Goal: Use online tool/utility: Use online tool/utility

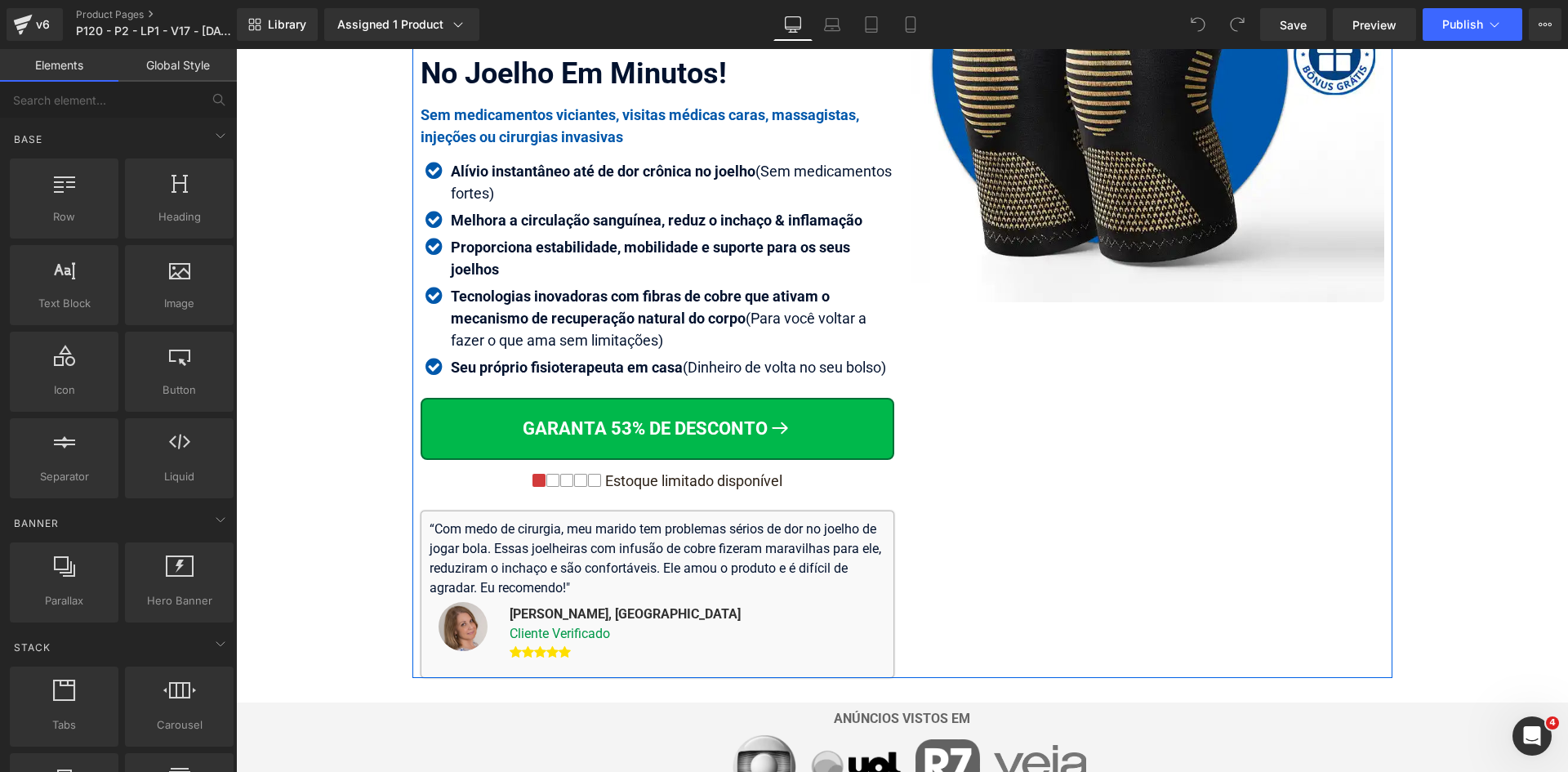
scroll to position [490, 0]
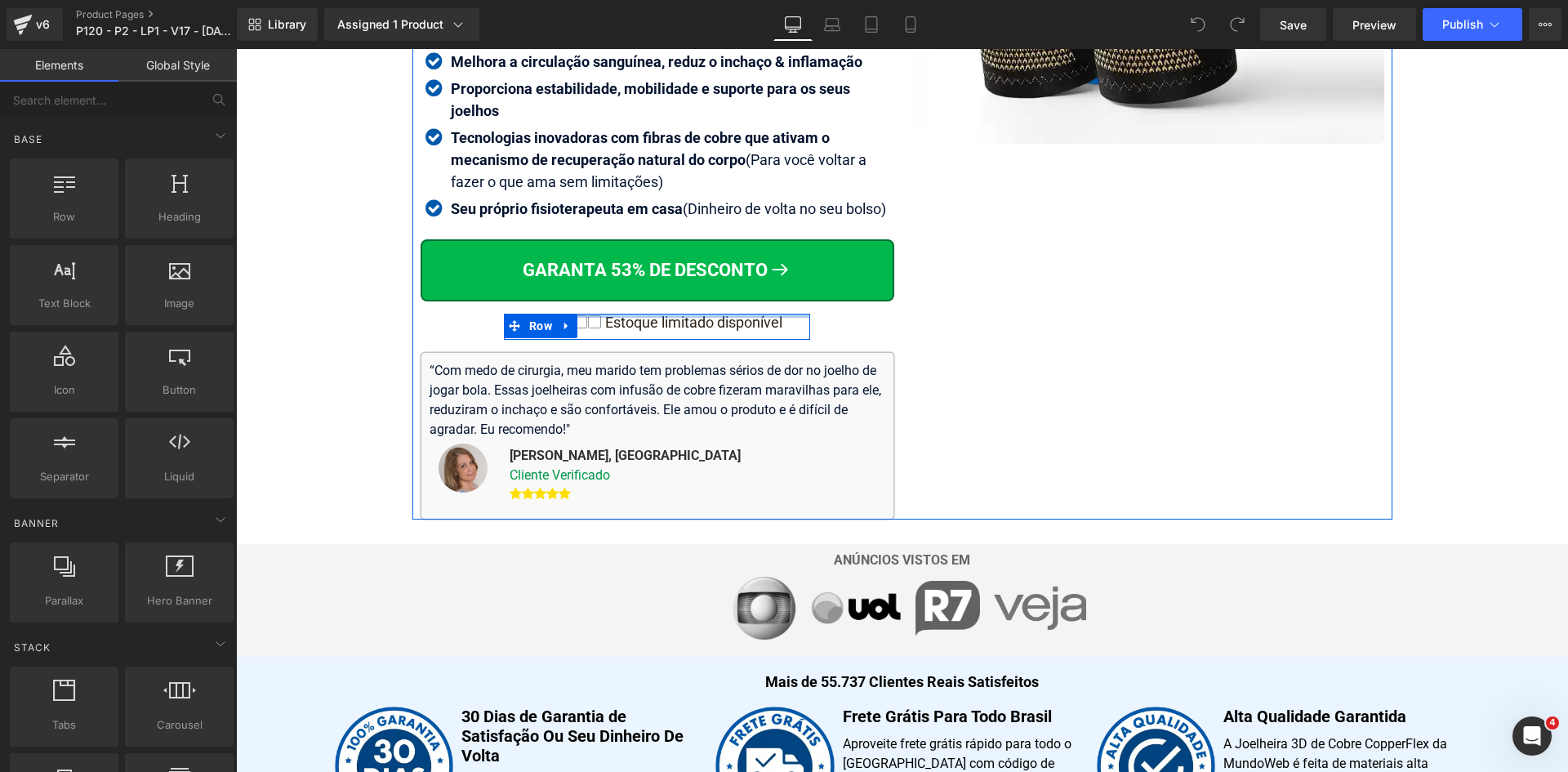
click at [771, 318] on div "Icon Icon Icon Icon Icon Icon List Hoz Estoque limitado disponível" at bounding box center [657, 326] width 306 height 25
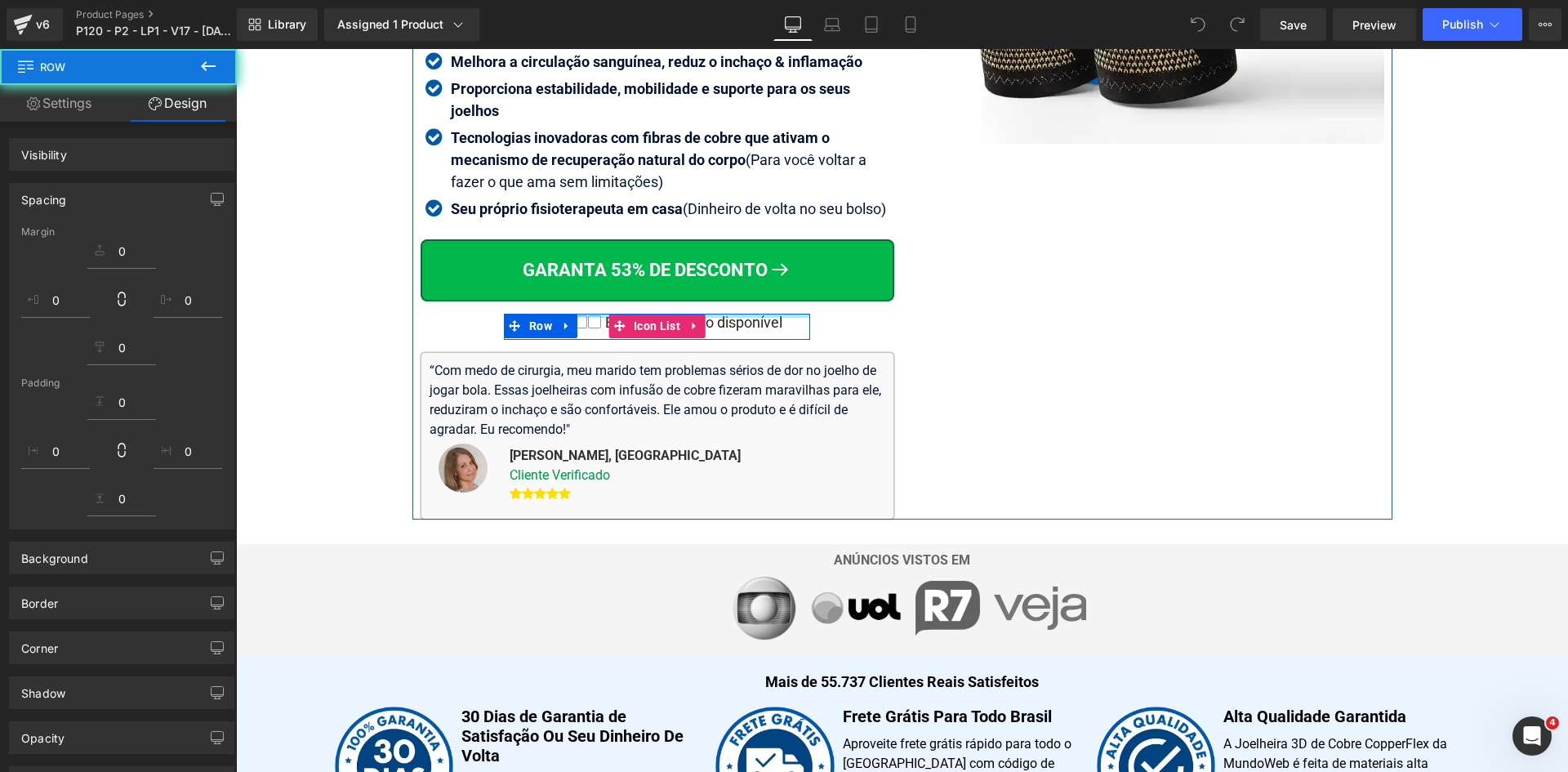
click at [771, 318] on div "Icon Icon Icon Icon Icon Icon List Hoz Estoque limitado disponível" at bounding box center [657, 326] width 306 height 25
click at [771, 318] on div at bounding box center [657, 316] width 306 height 4
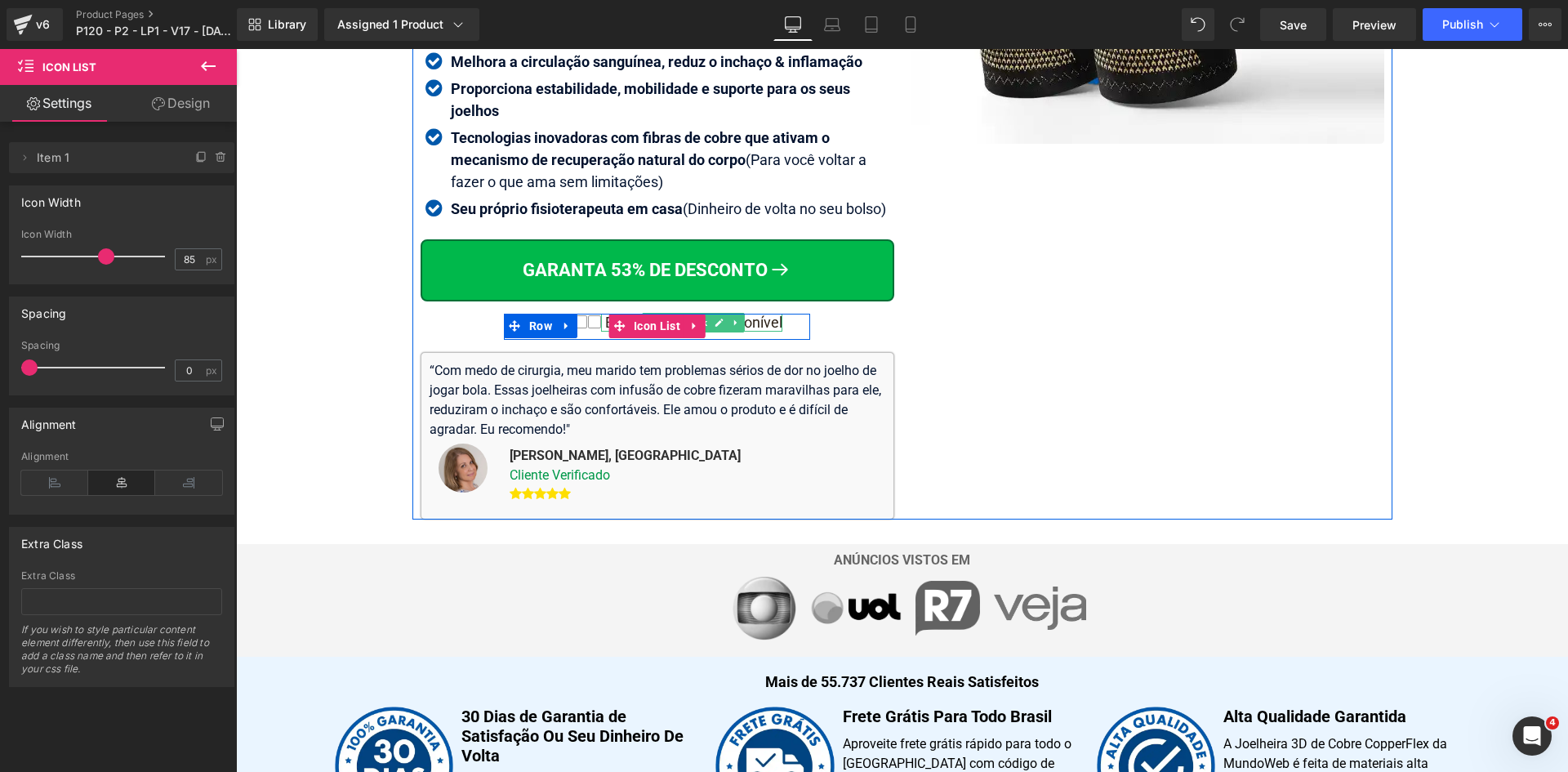
click at [771, 322] on div "Estoque limitado disponível" at bounding box center [691, 323] width 181 height 18
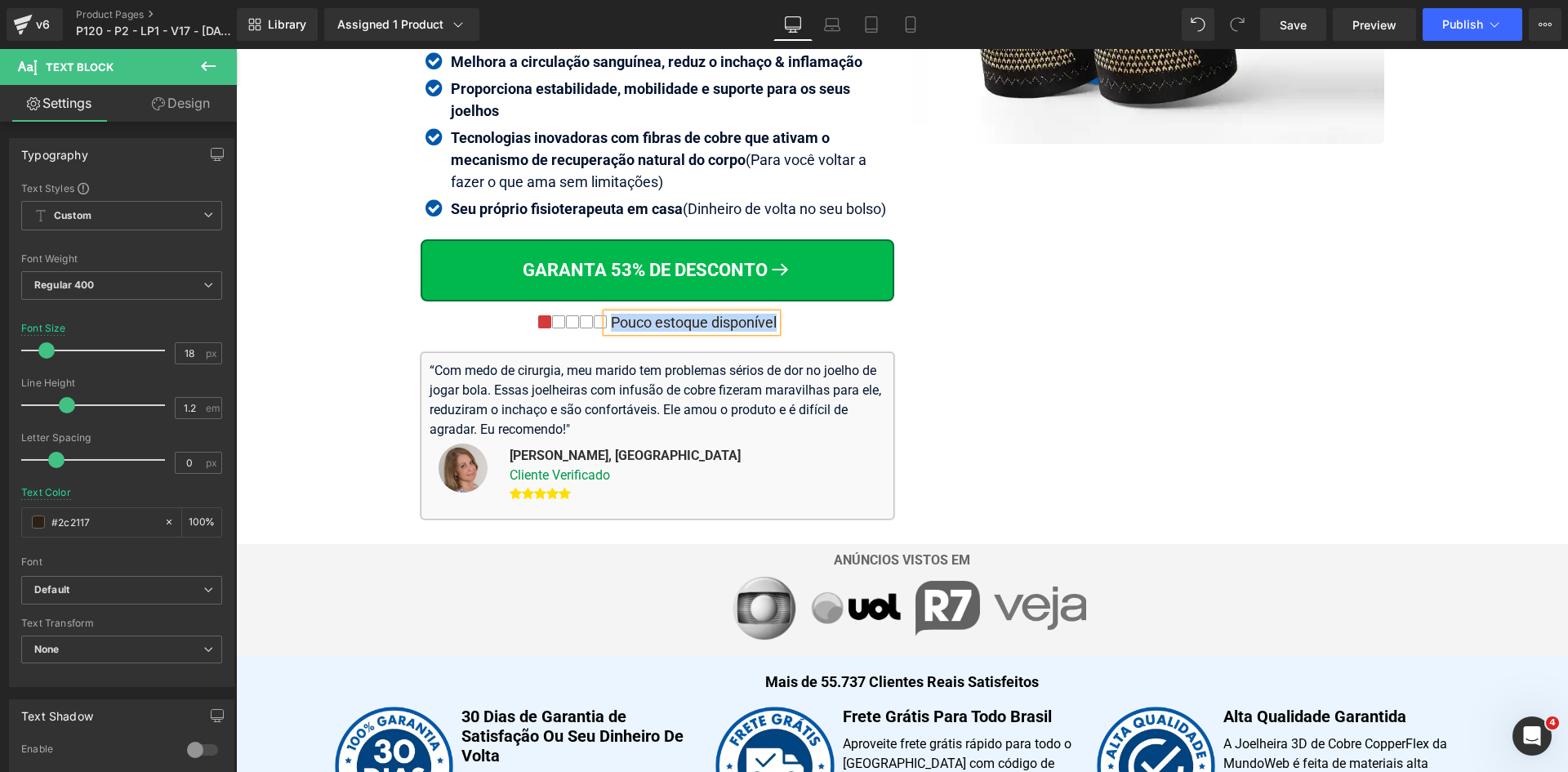
copy div "Pouco estoque disponível"
click at [918, 19] on icon at bounding box center [910, 24] width 16 height 16
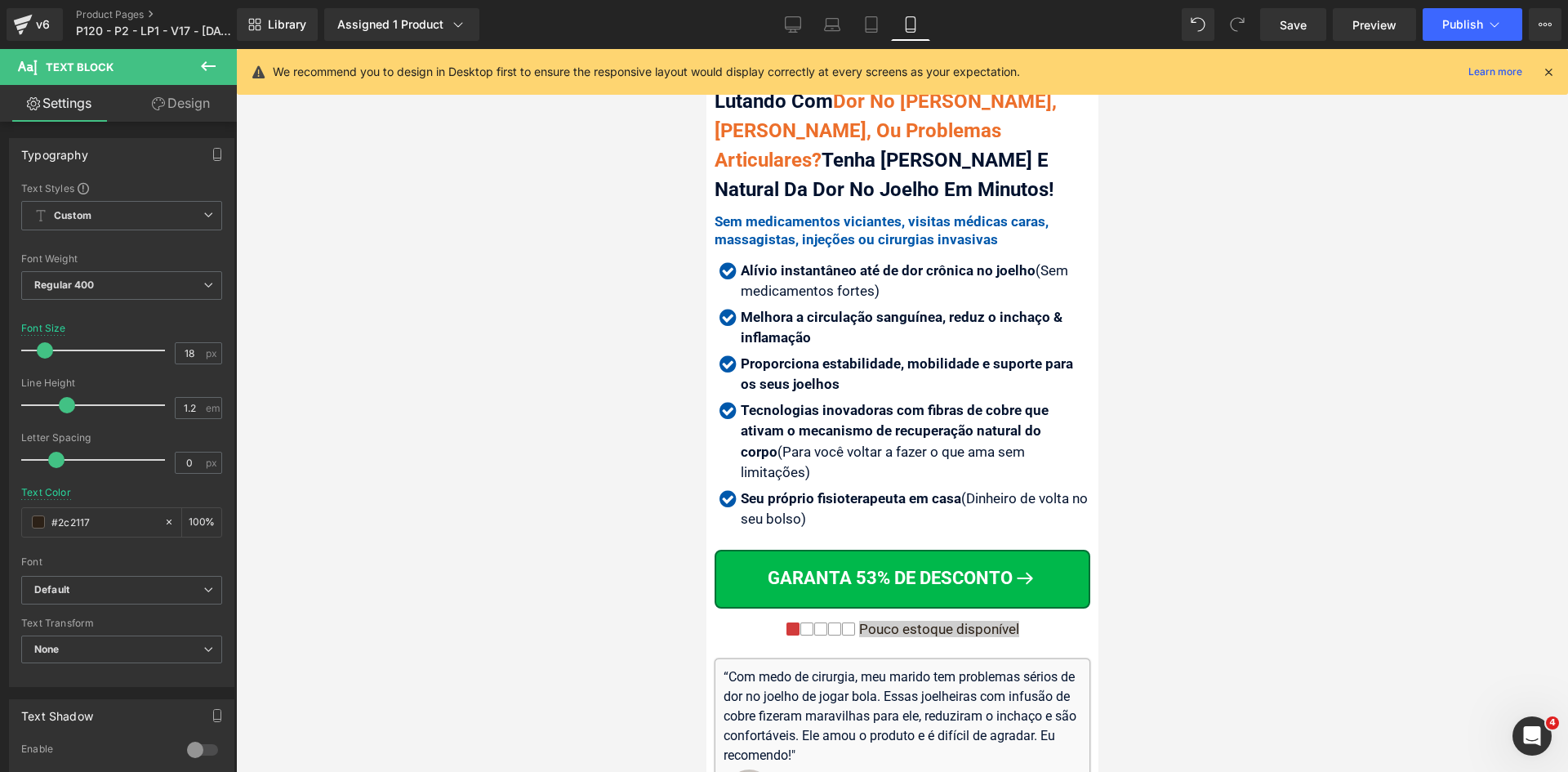
scroll to position [785, 0]
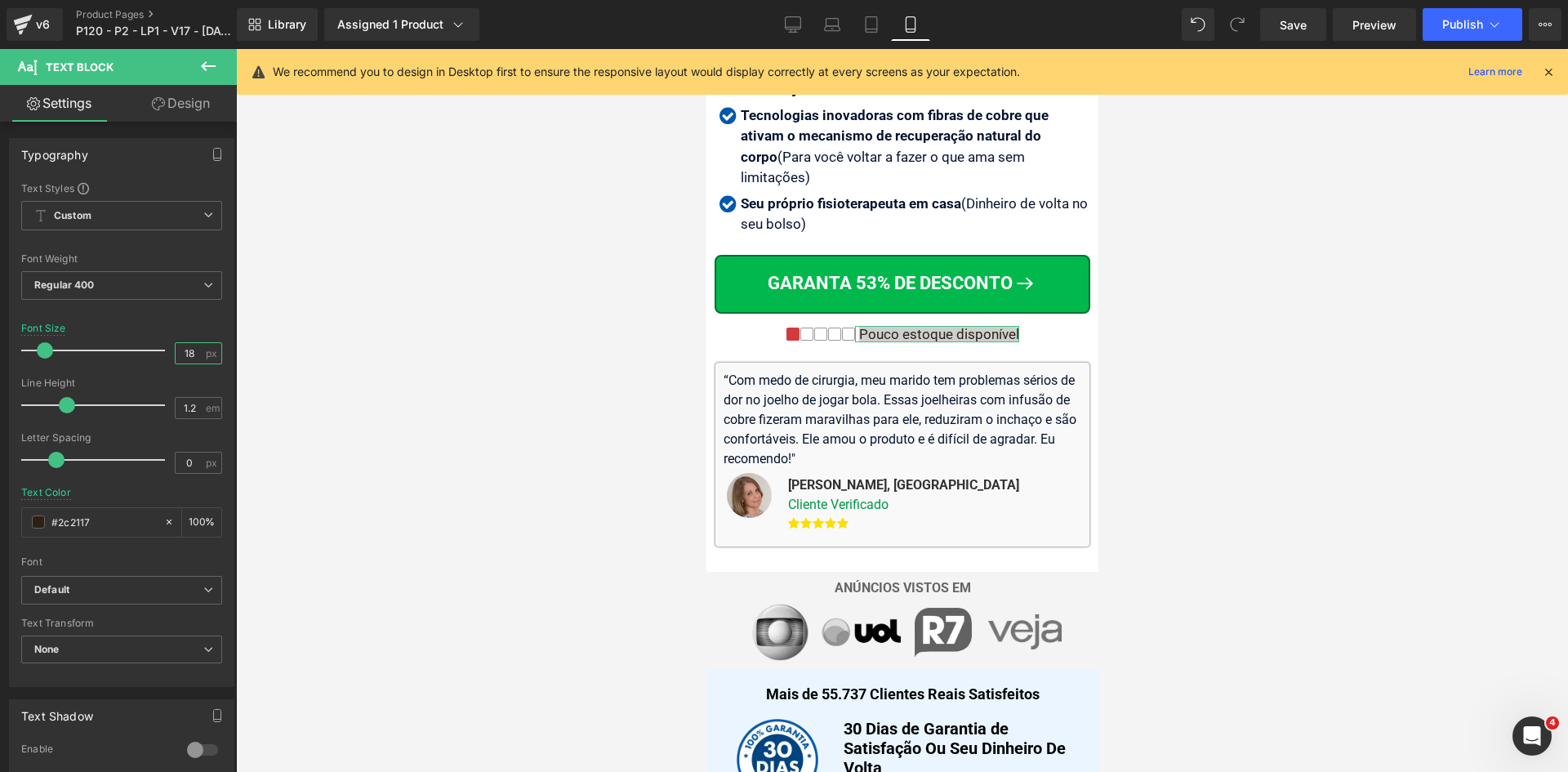
drag, startPoint x: 175, startPoint y: 354, endPoint x: 287, endPoint y: 352, distance: 112.7
click at [235, 352] on div "Typography Text Styles Custom Custom Setup Global Style Custom Setup Global Sty…" at bounding box center [118, 450] width 237 height 657
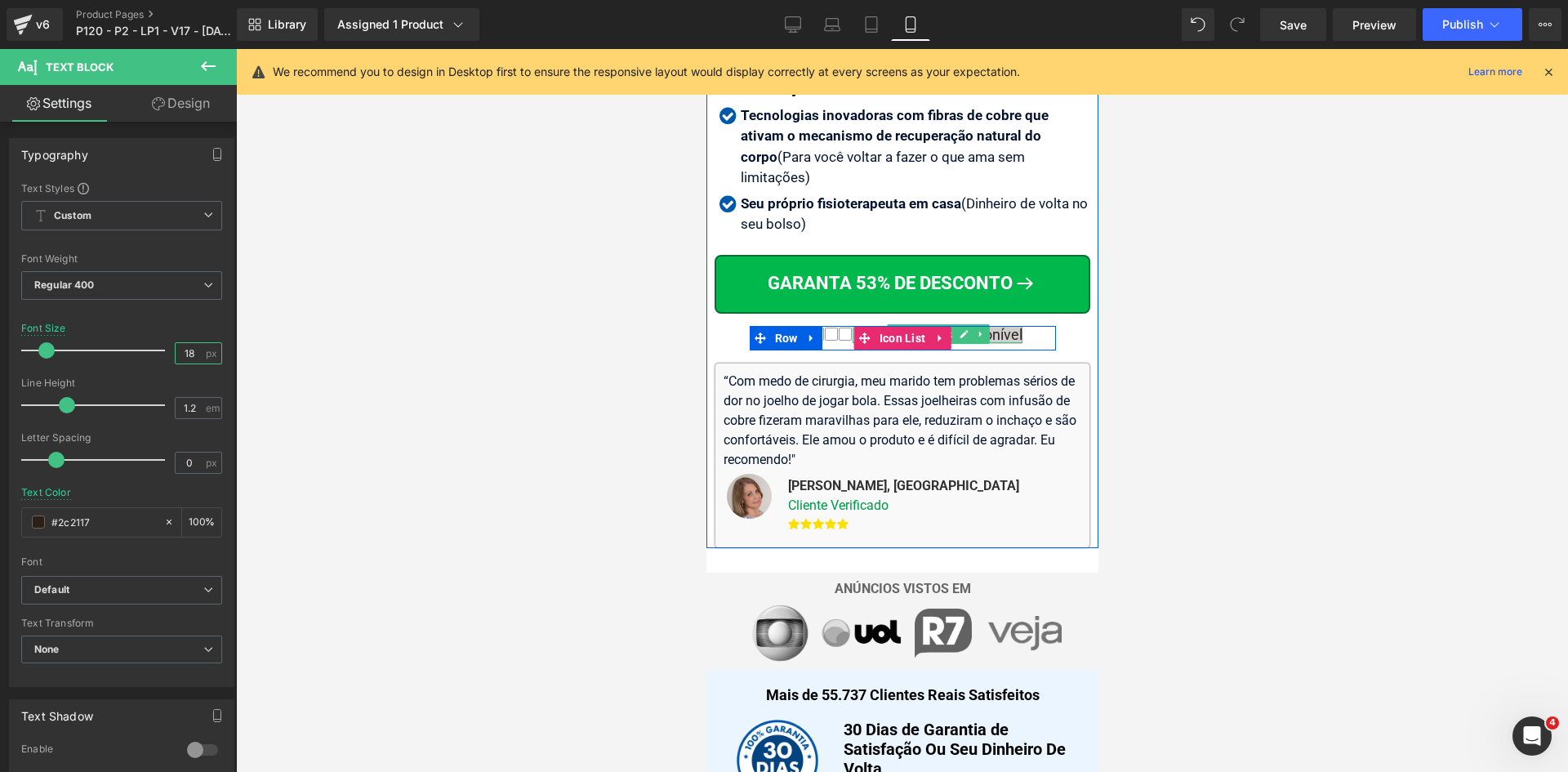
type input "18"
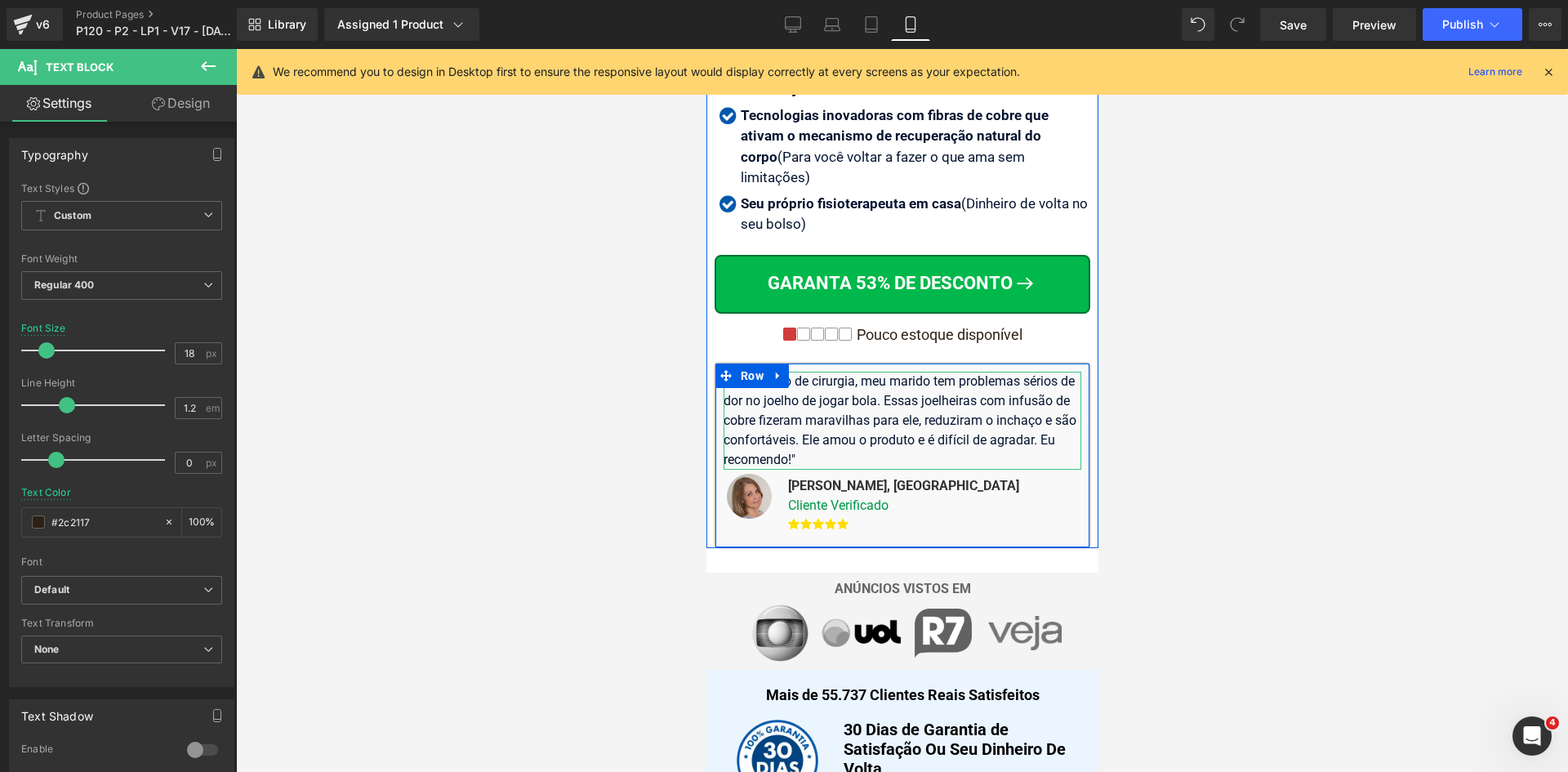
scroll to position [3538, 0]
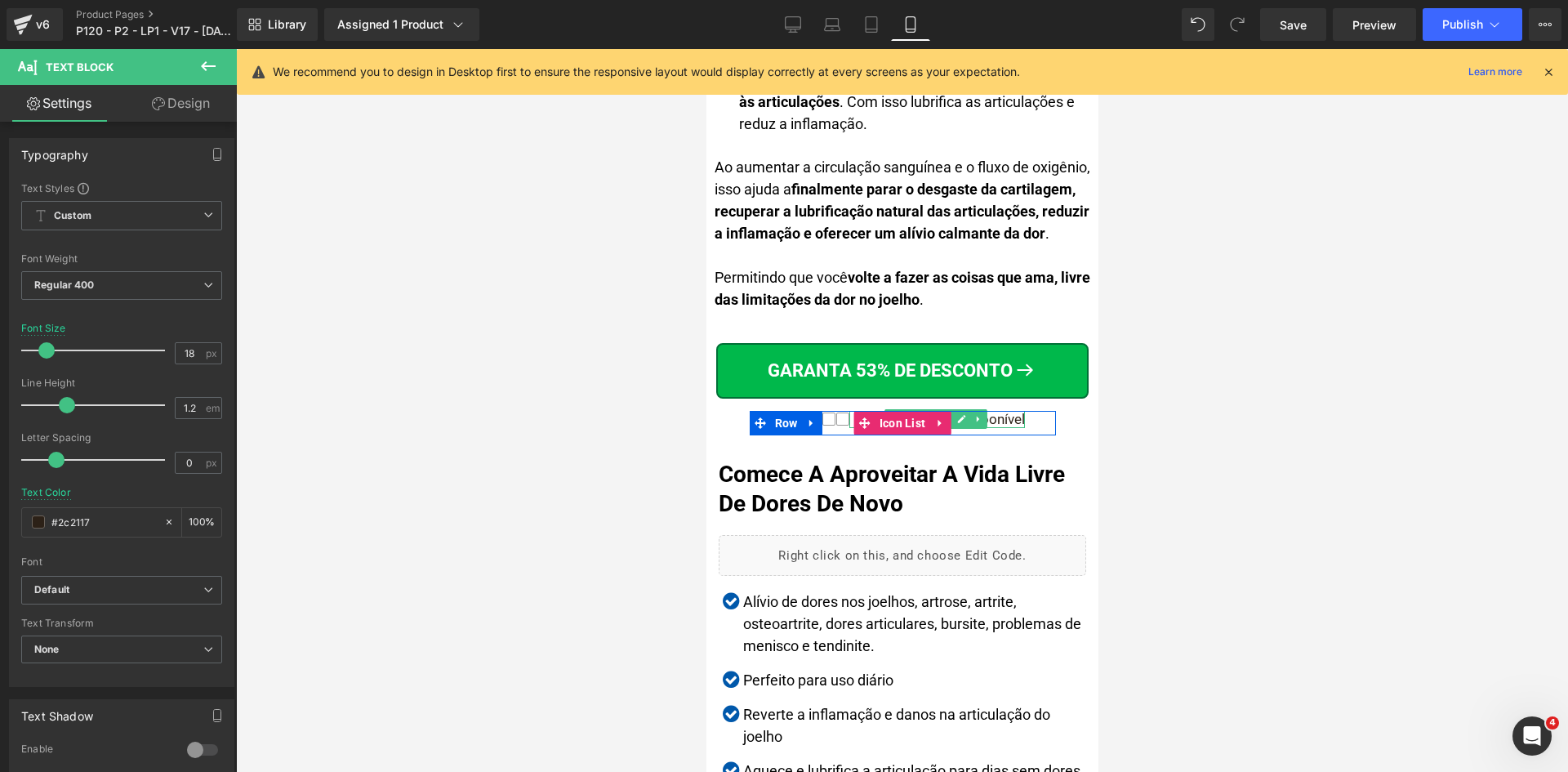
click at [994, 411] on div "Estoque limitado disponível" at bounding box center [936, 419] width 176 height 16
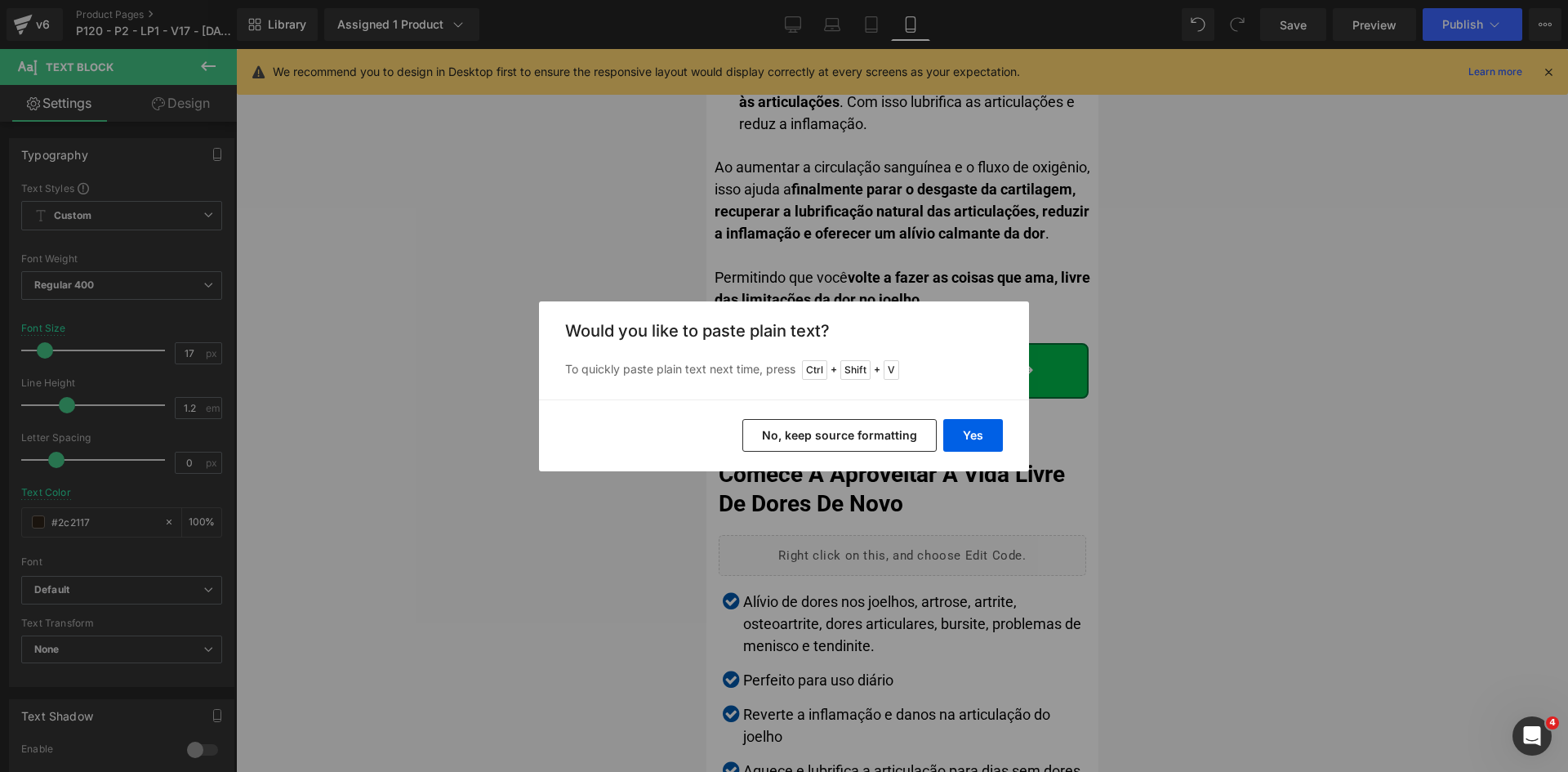
click at [896, 434] on button "No, keep source formatting" at bounding box center [839, 435] width 194 height 33
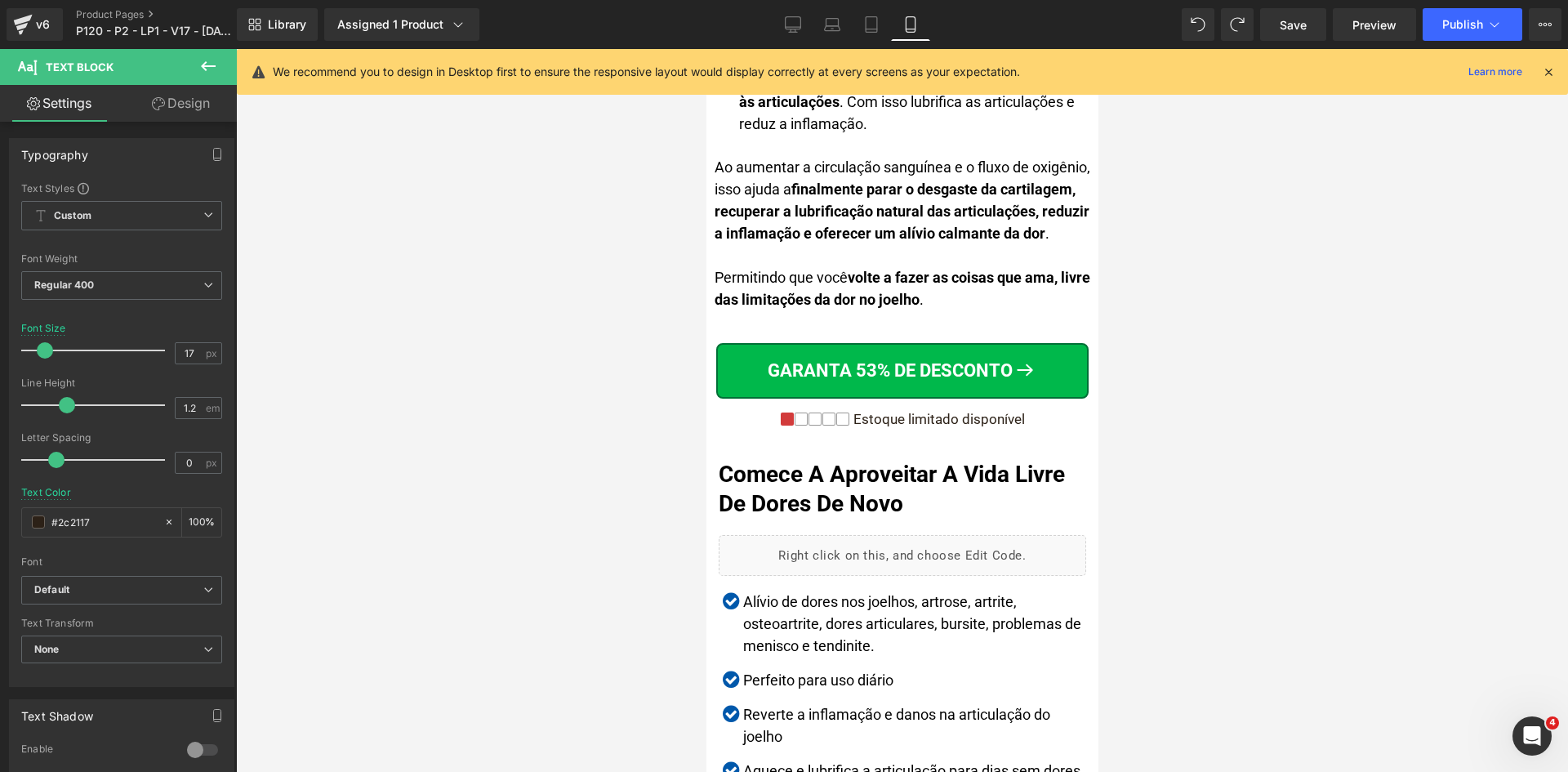
click at [1001, 414] on div "Estoque limitado disponível" at bounding box center [936, 419] width 176 height 16
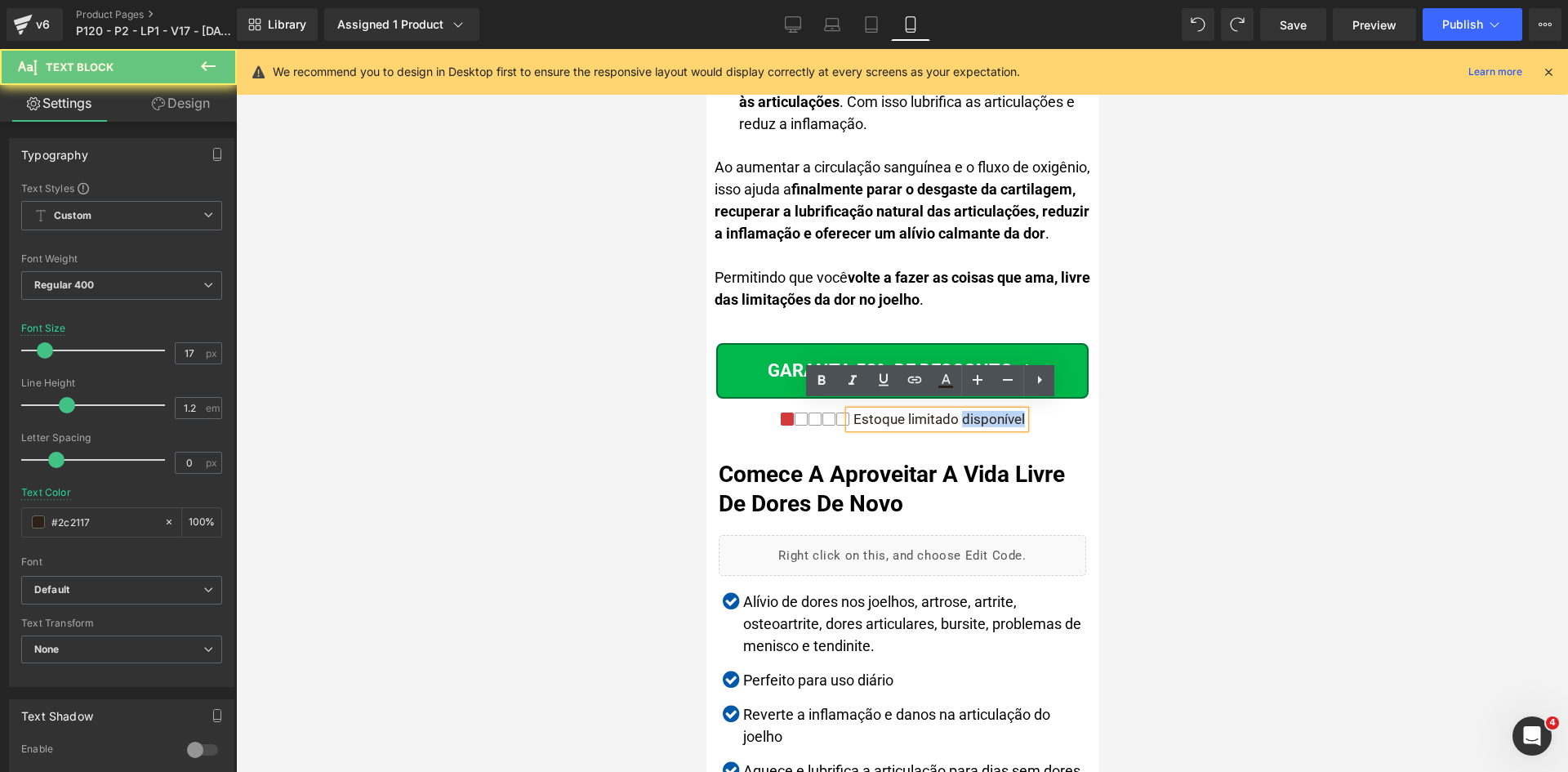
click at [1001, 414] on div "Estoque limitado disponível" at bounding box center [936, 419] width 176 height 16
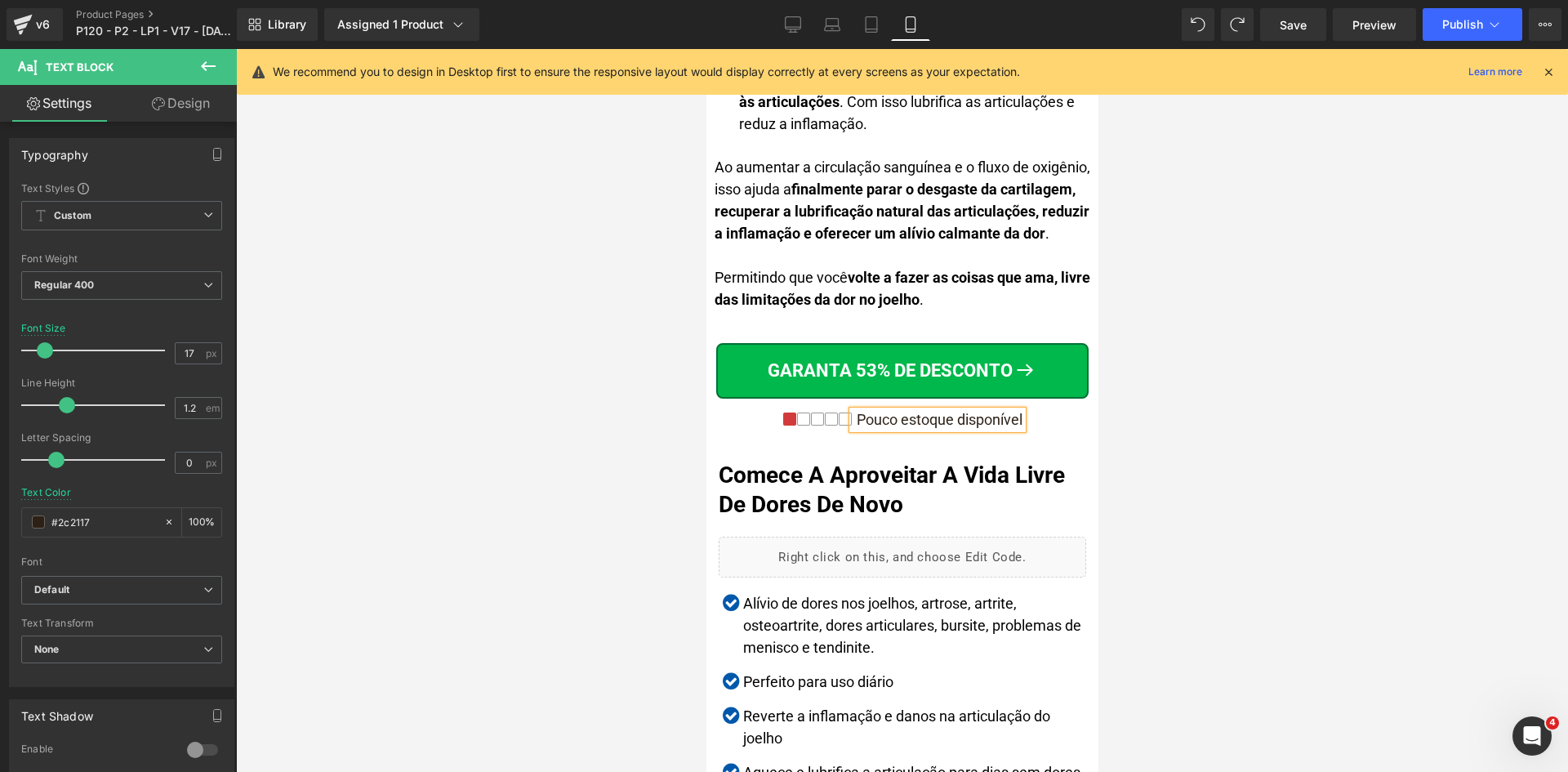
scroll to position [5218, 0]
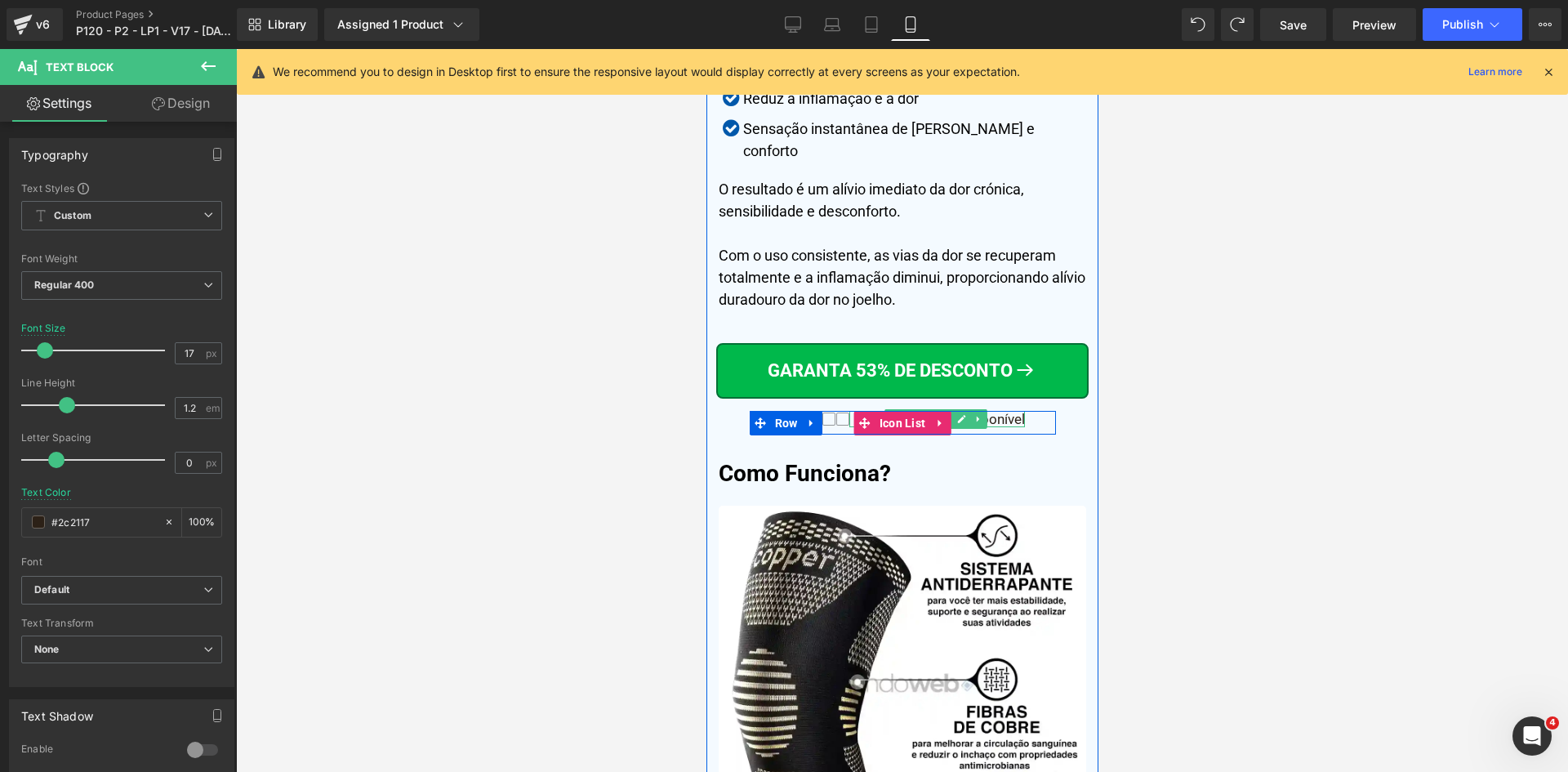
click at [994, 411] on div "Estoque limitado disponível" at bounding box center [936, 419] width 176 height 16
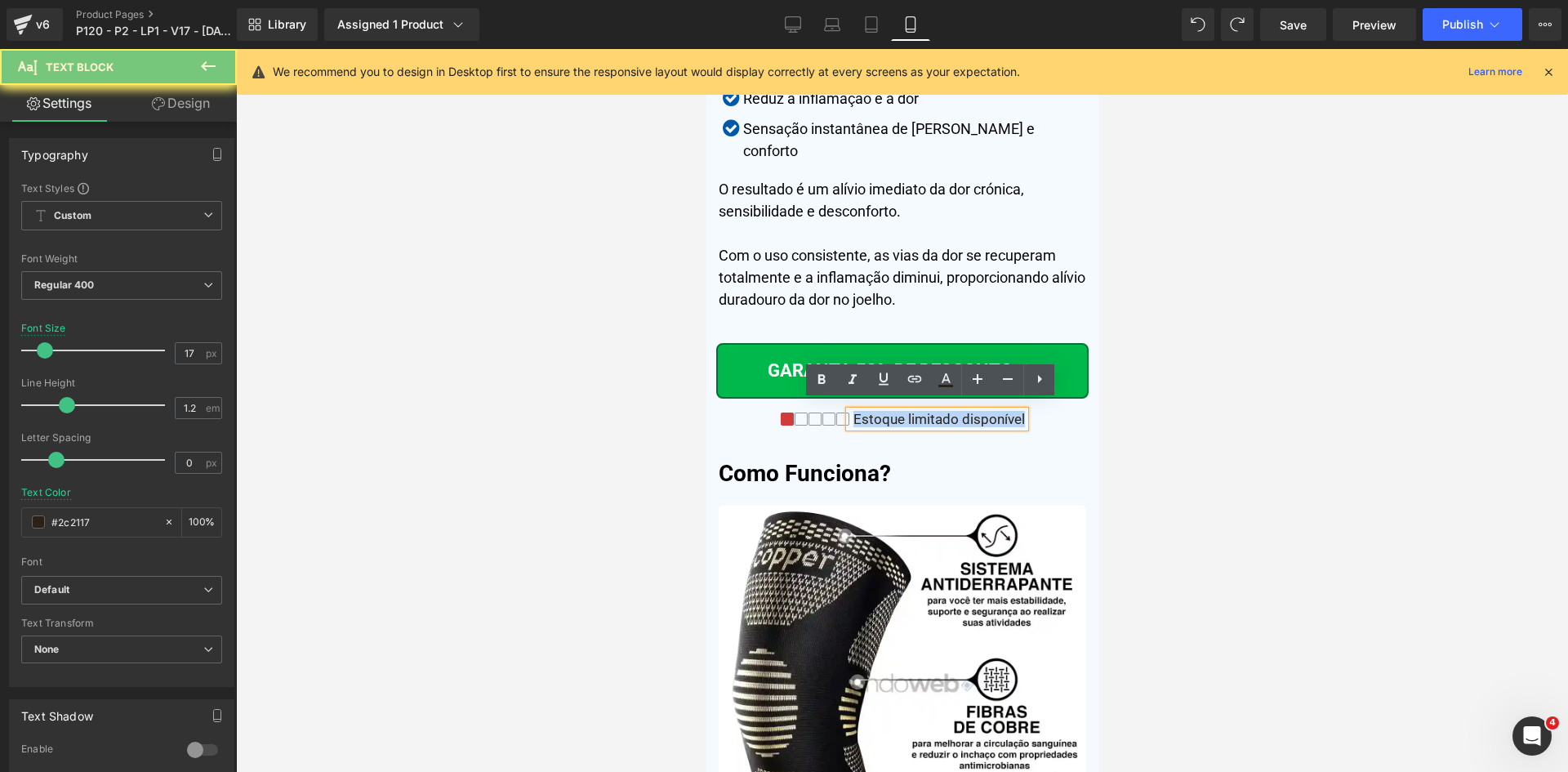
paste div
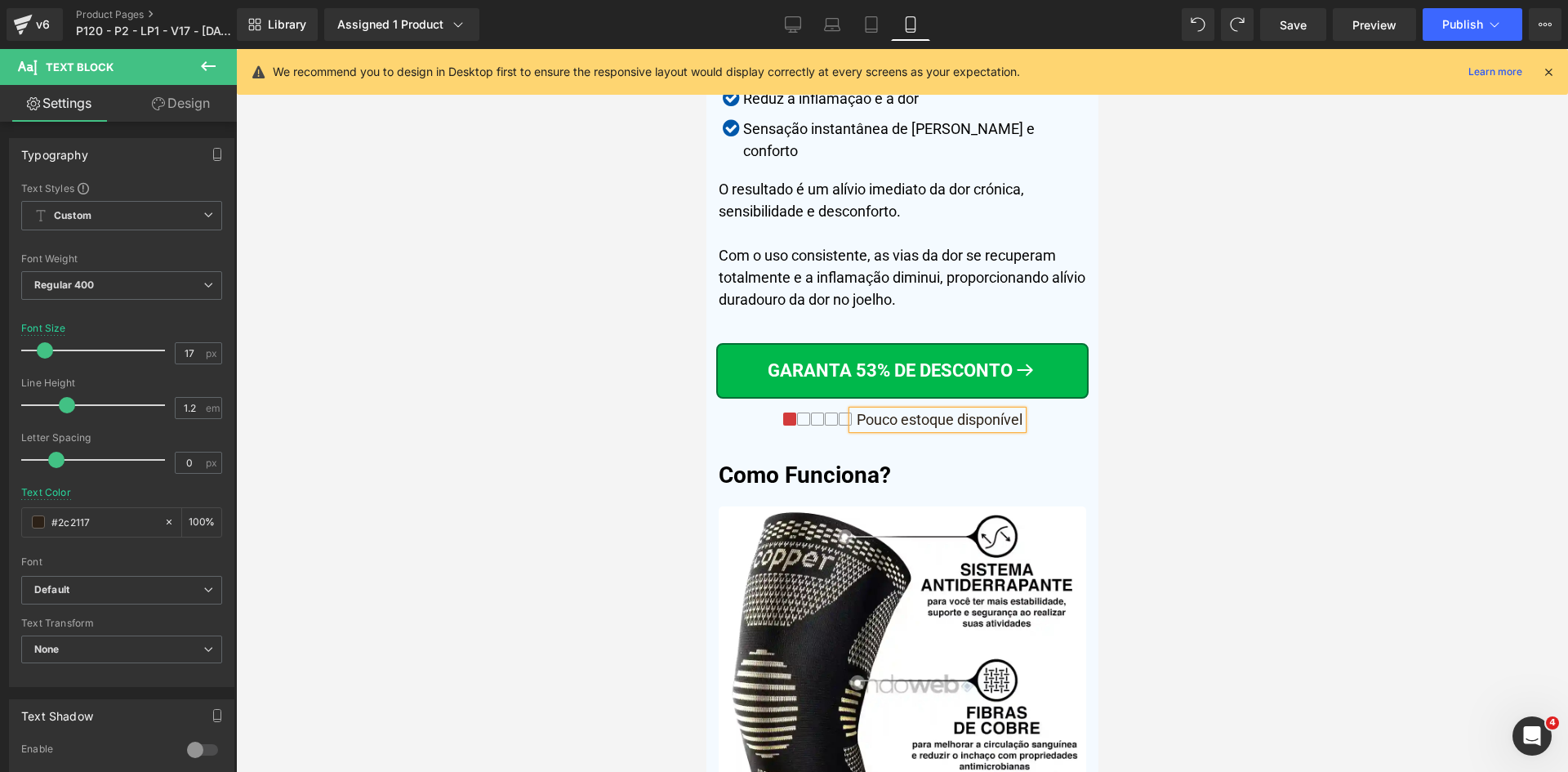
scroll to position [7216, 0]
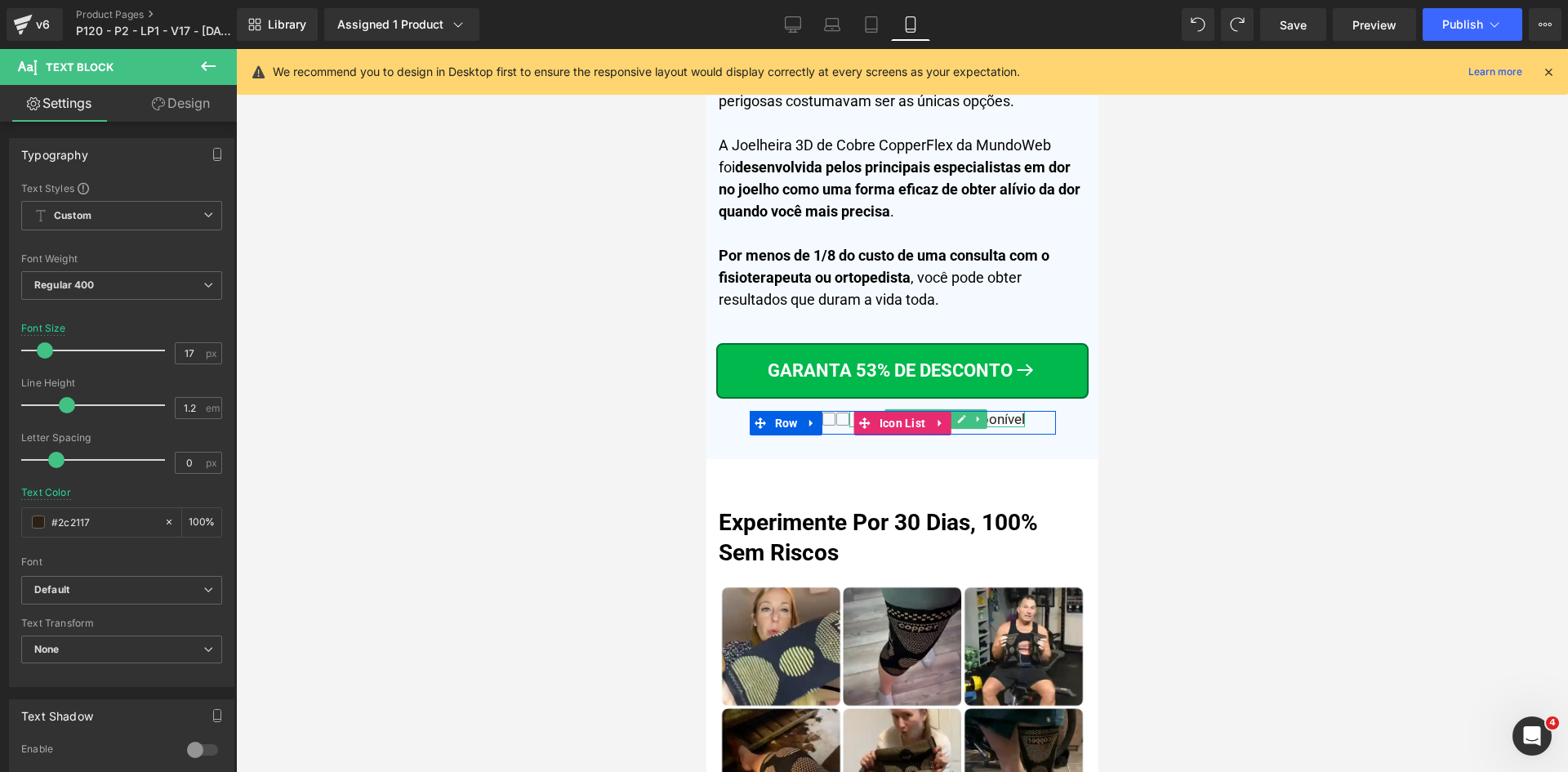
click at [1003, 411] on div at bounding box center [902, 413] width 306 height 4
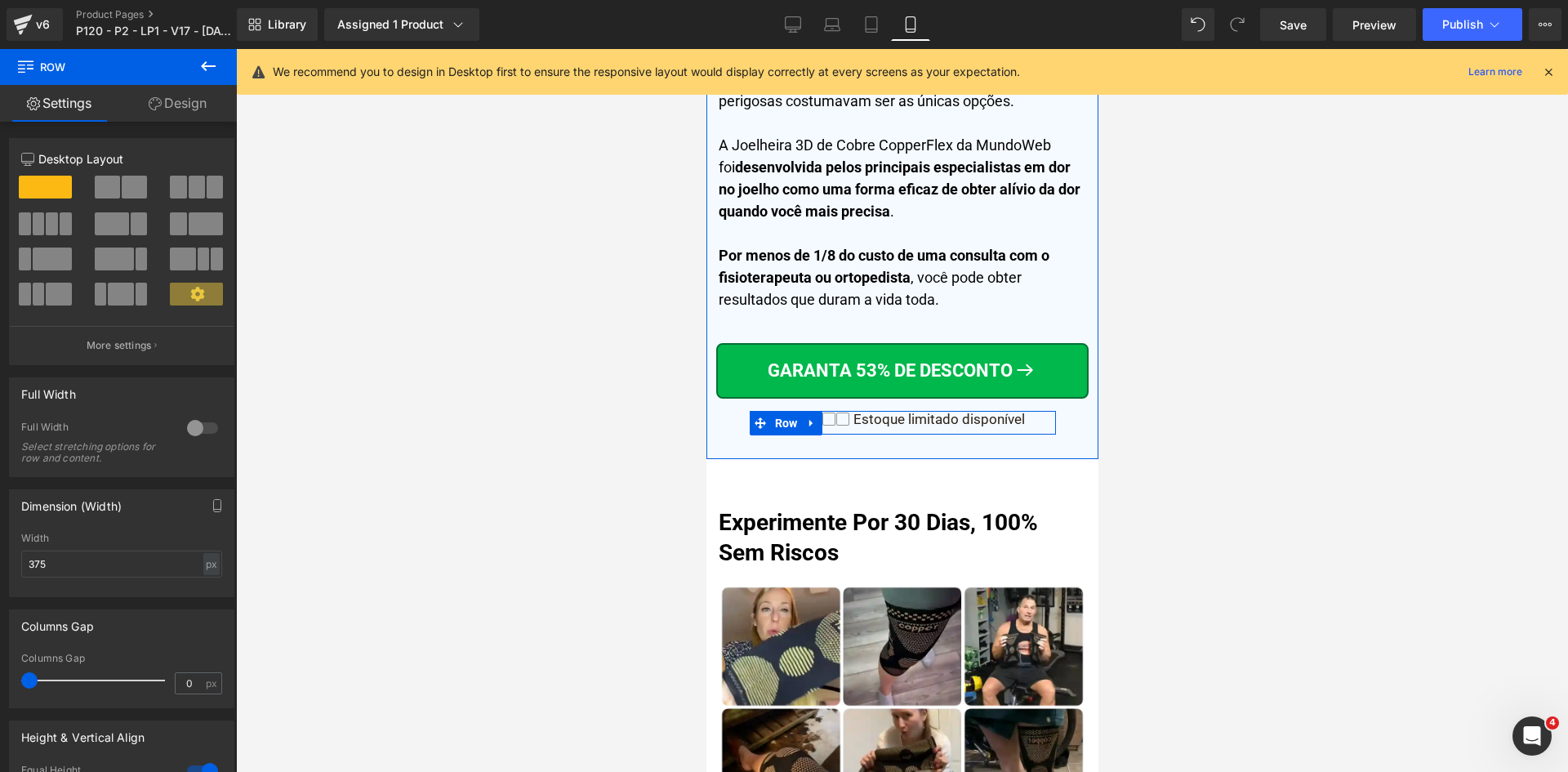
click at [1003, 411] on div "Estoque limitado disponível" at bounding box center [936, 419] width 176 height 16
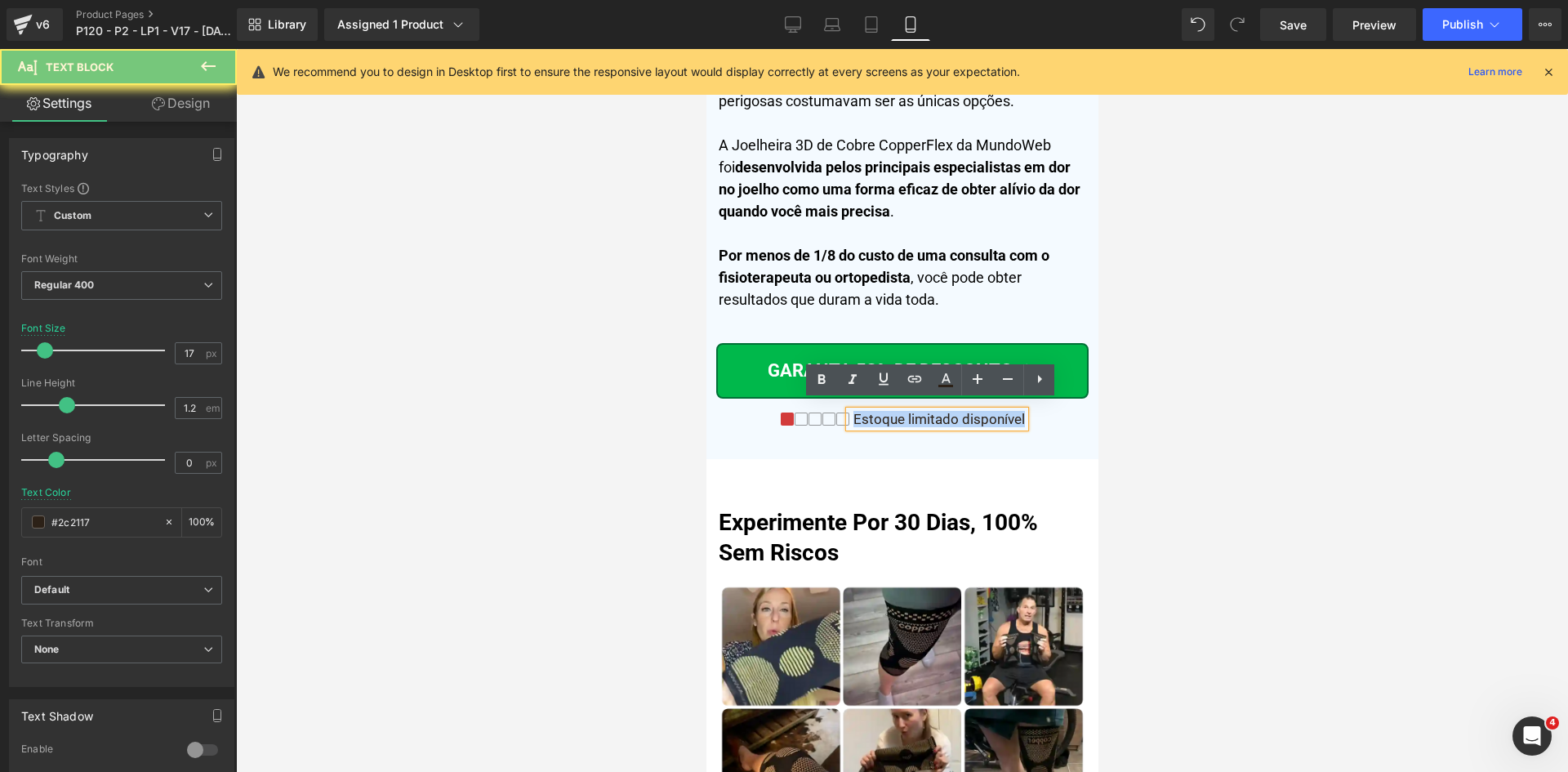
paste div
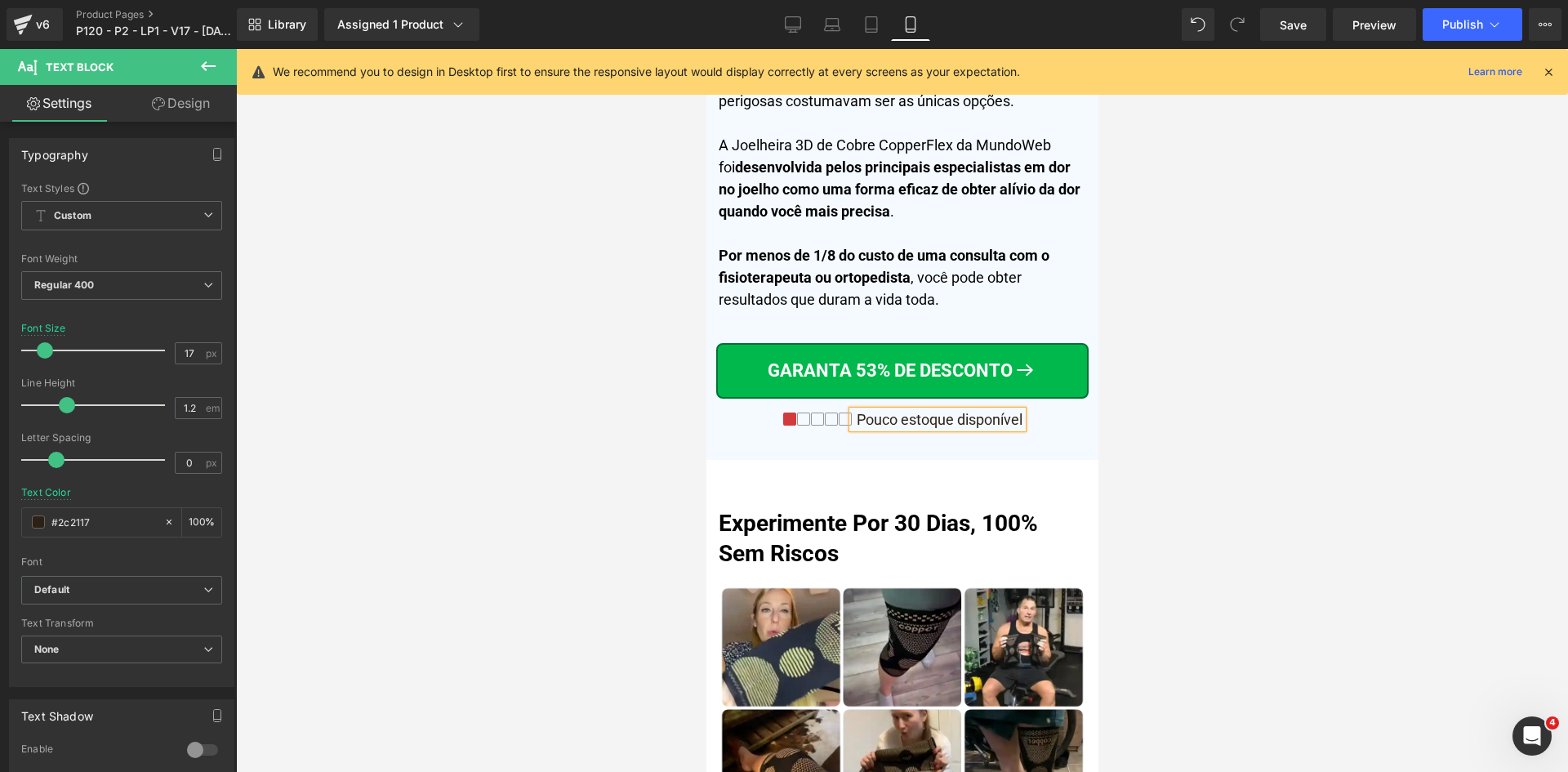
scroll to position [8626, 0]
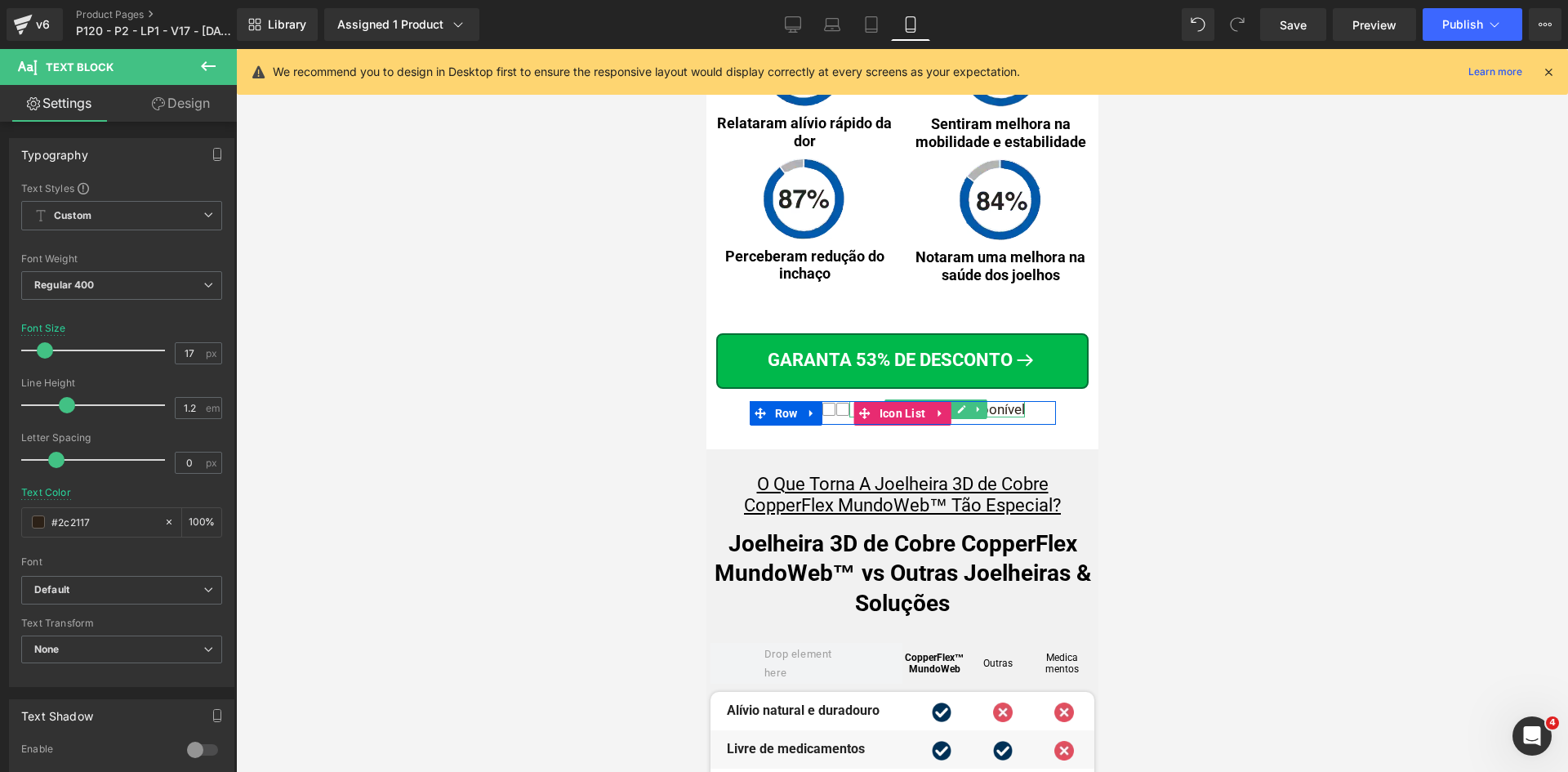
click at [1001, 409] on div "Estoque limitado disponível" at bounding box center [936, 409] width 176 height 16
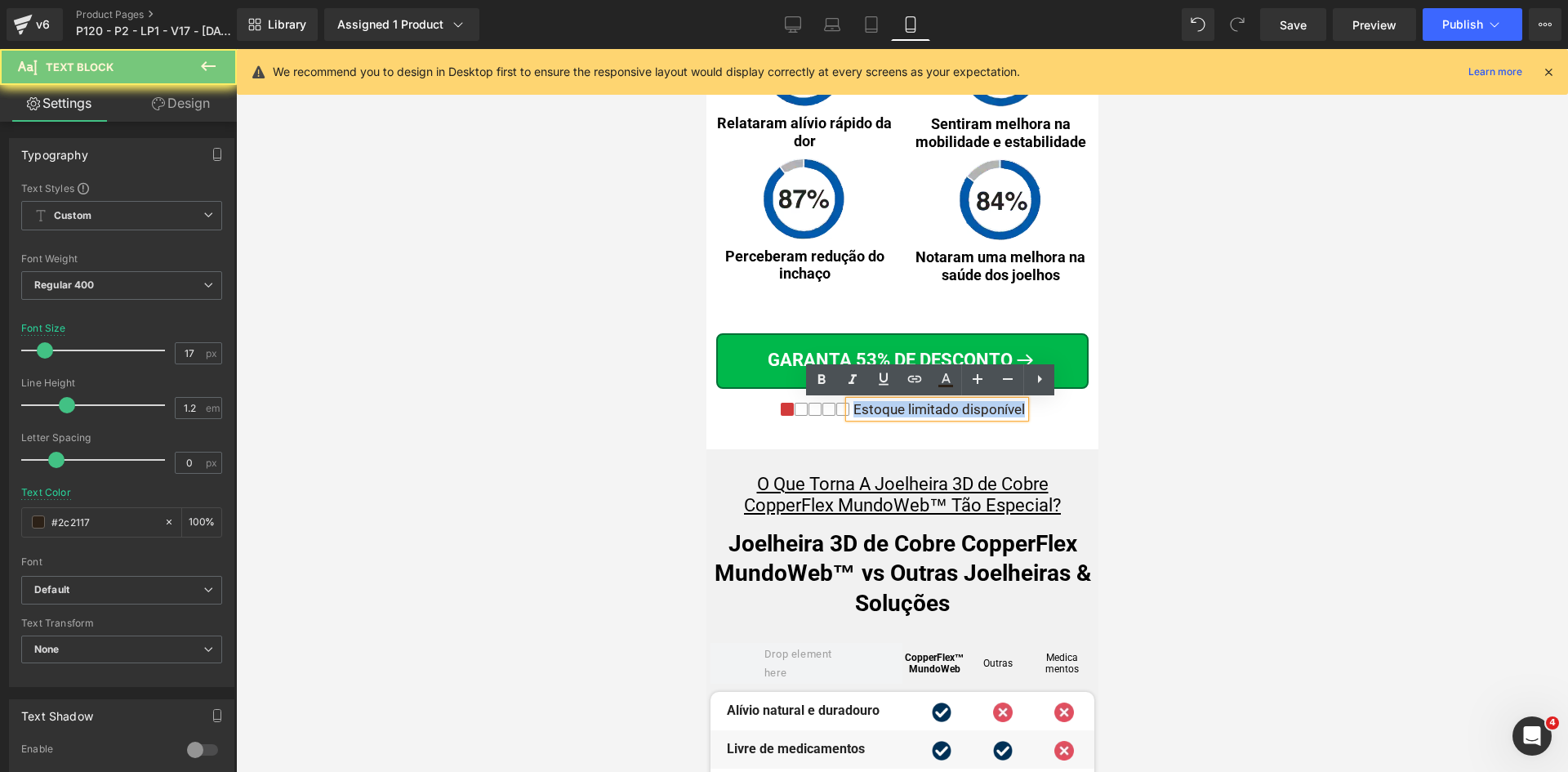
click at [1001, 409] on div "Estoque limitado disponível" at bounding box center [936, 409] width 176 height 16
paste div
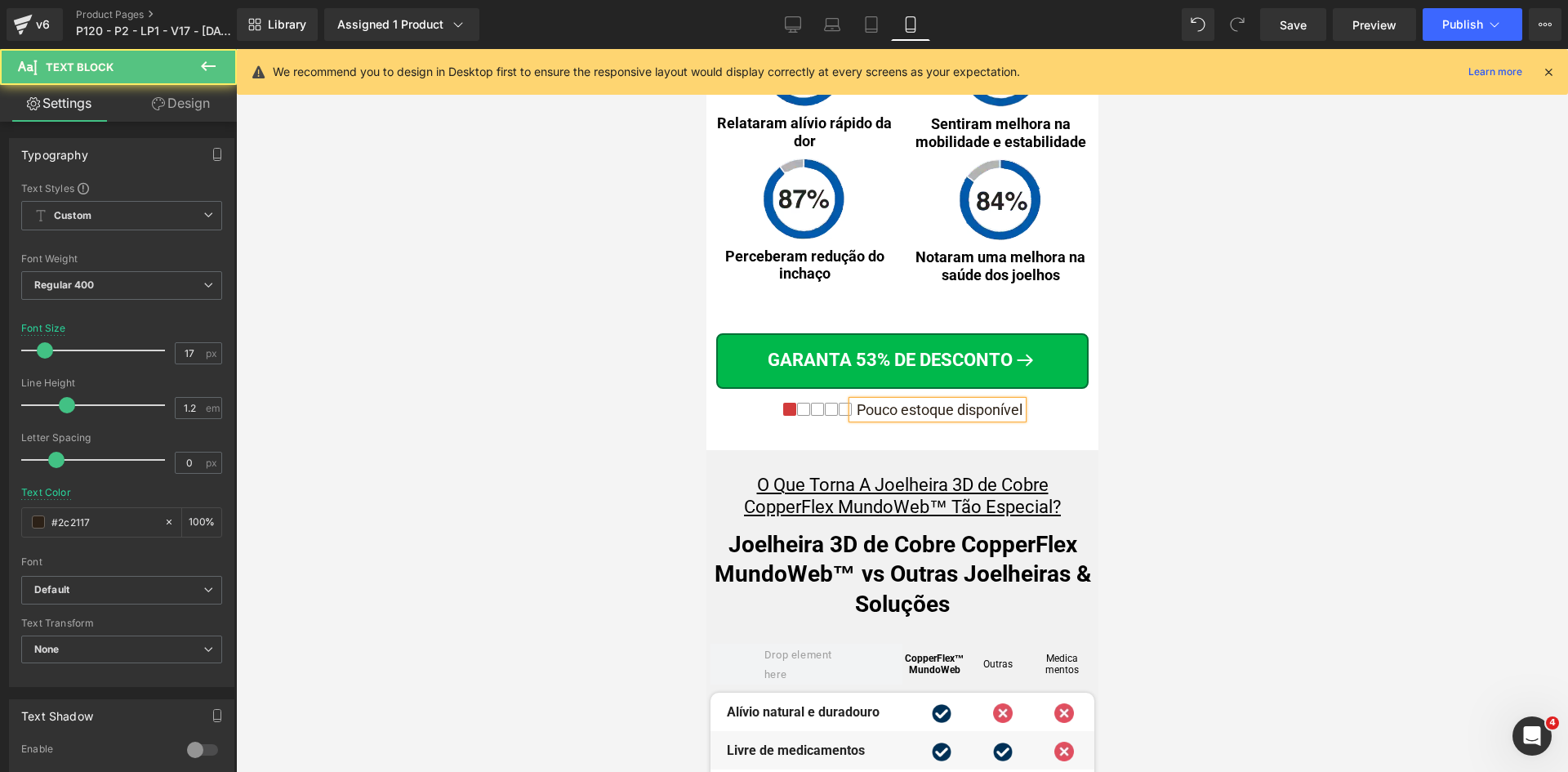
scroll to position [9369, 0]
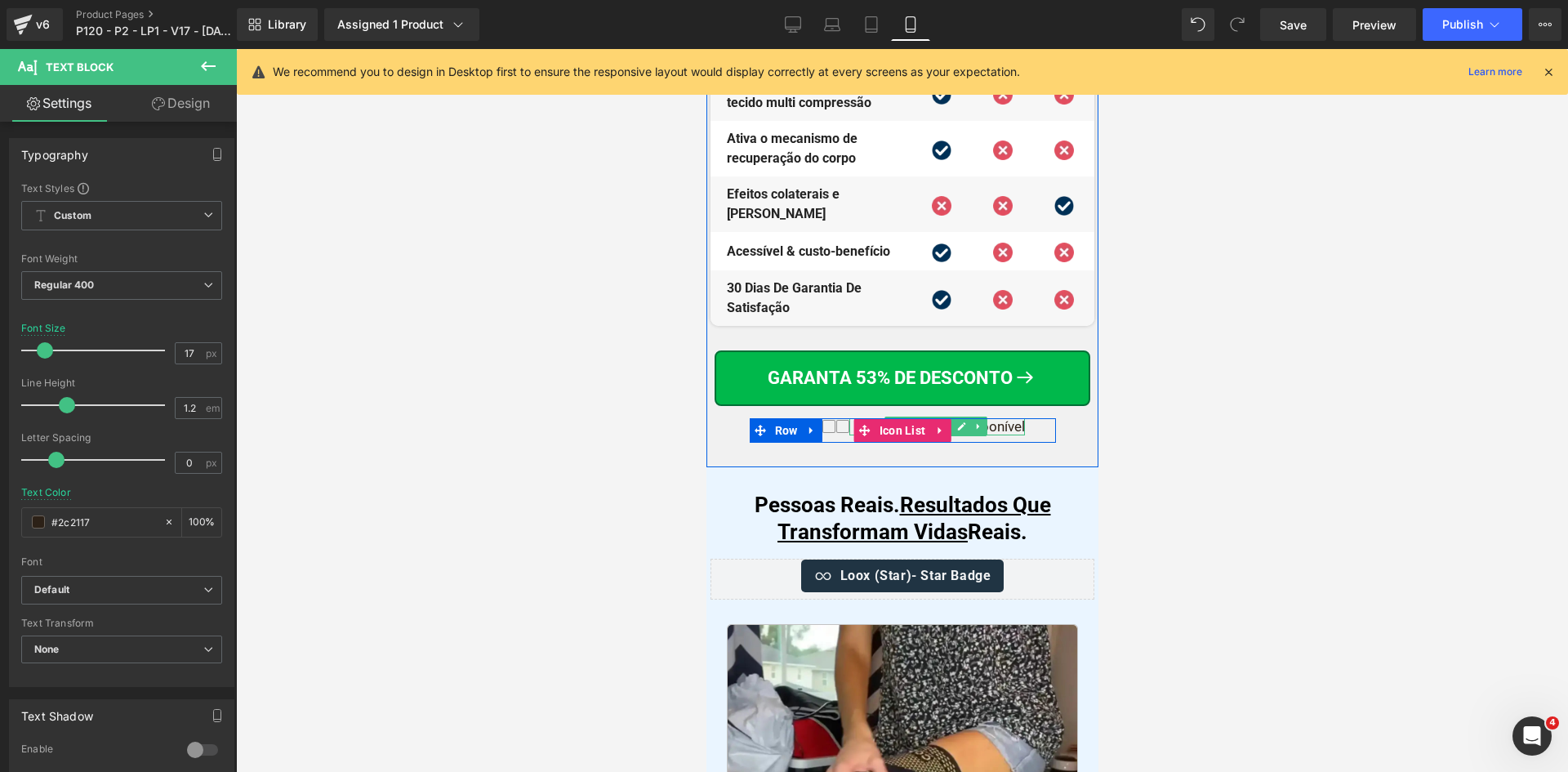
click at [997, 418] on div "Estoque limitado disponível" at bounding box center [936, 426] width 176 height 16
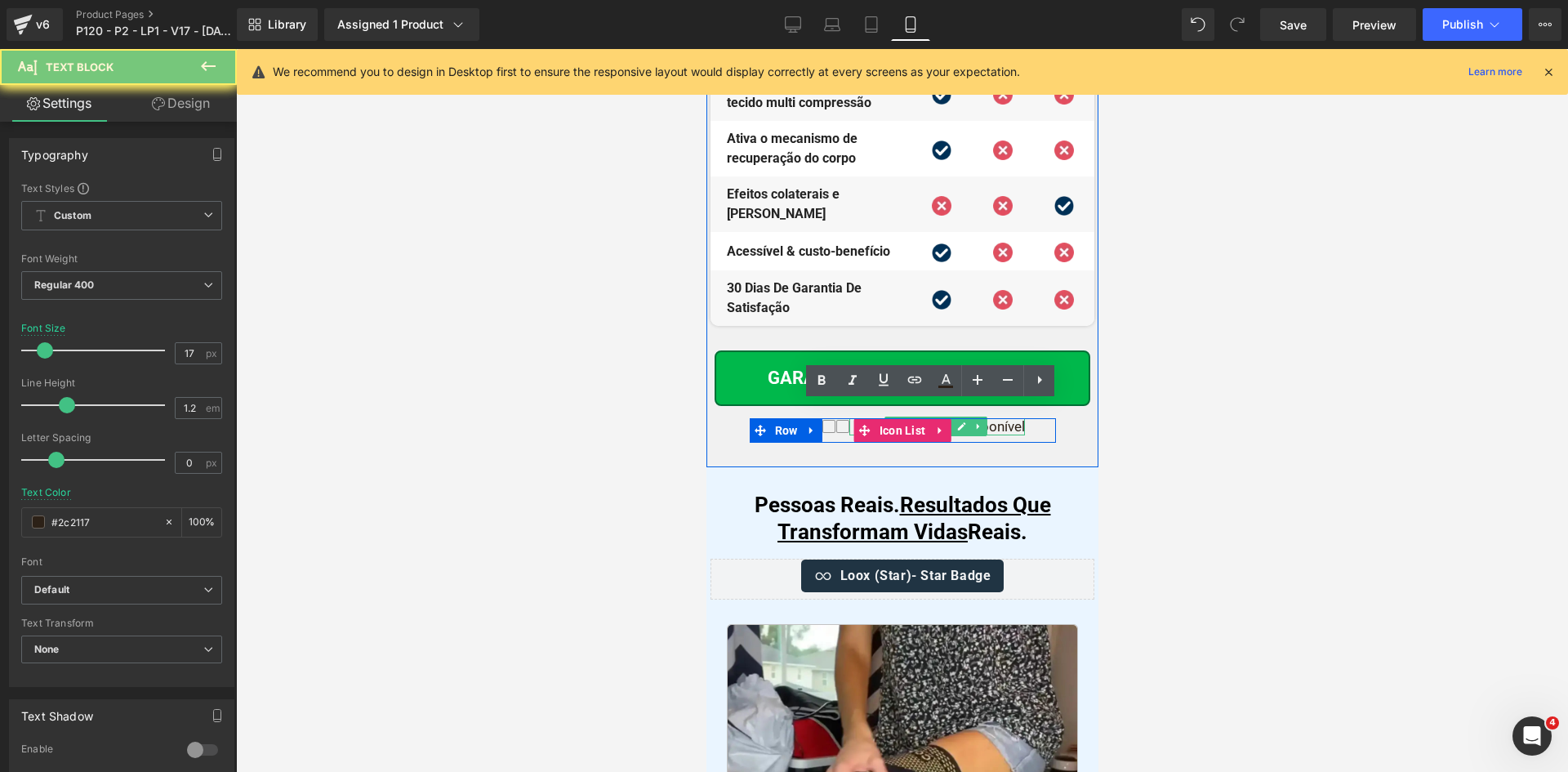
click at [997, 418] on div "Estoque limitado disponível" at bounding box center [936, 426] width 176 height 16
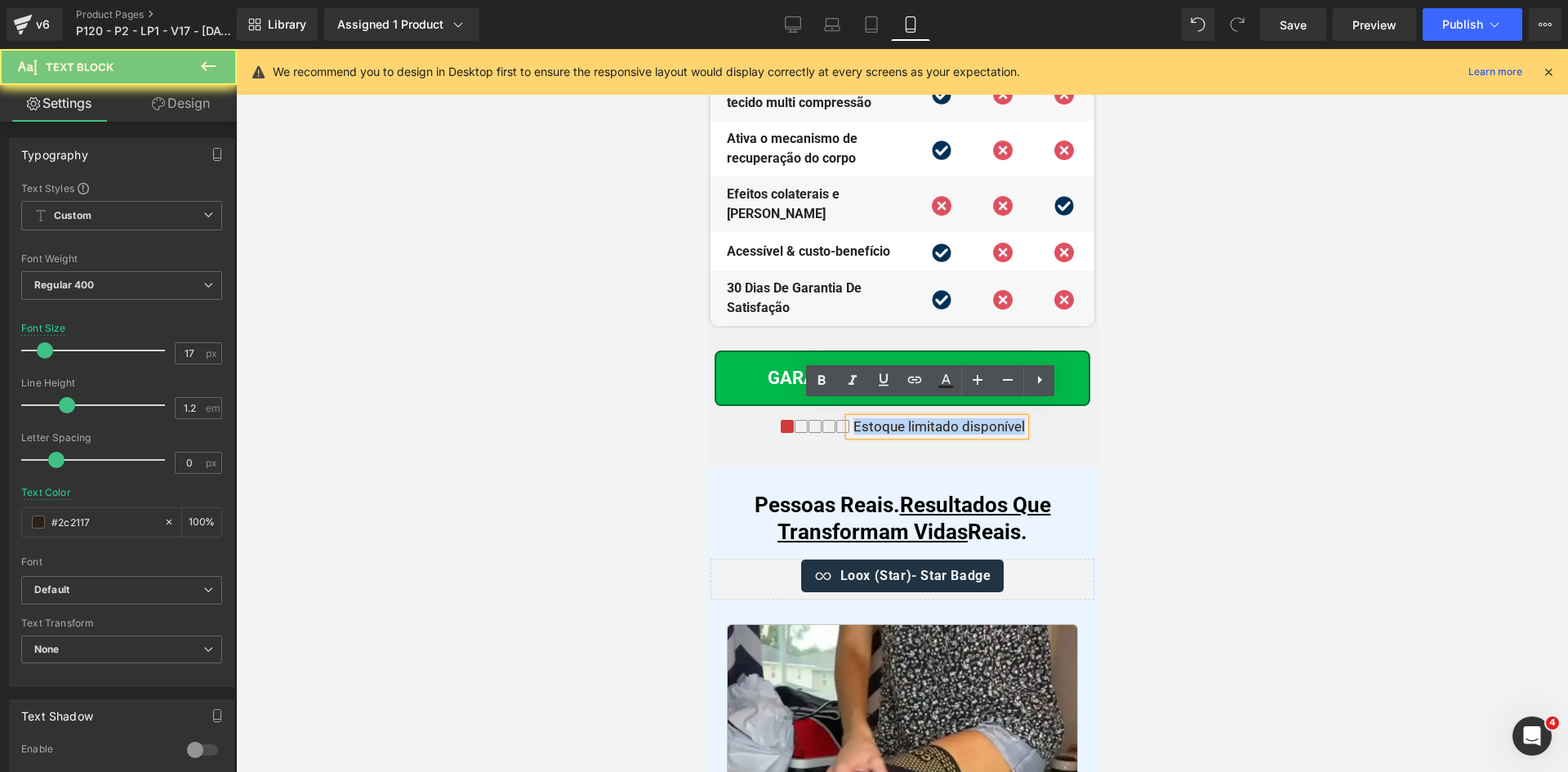
paste div
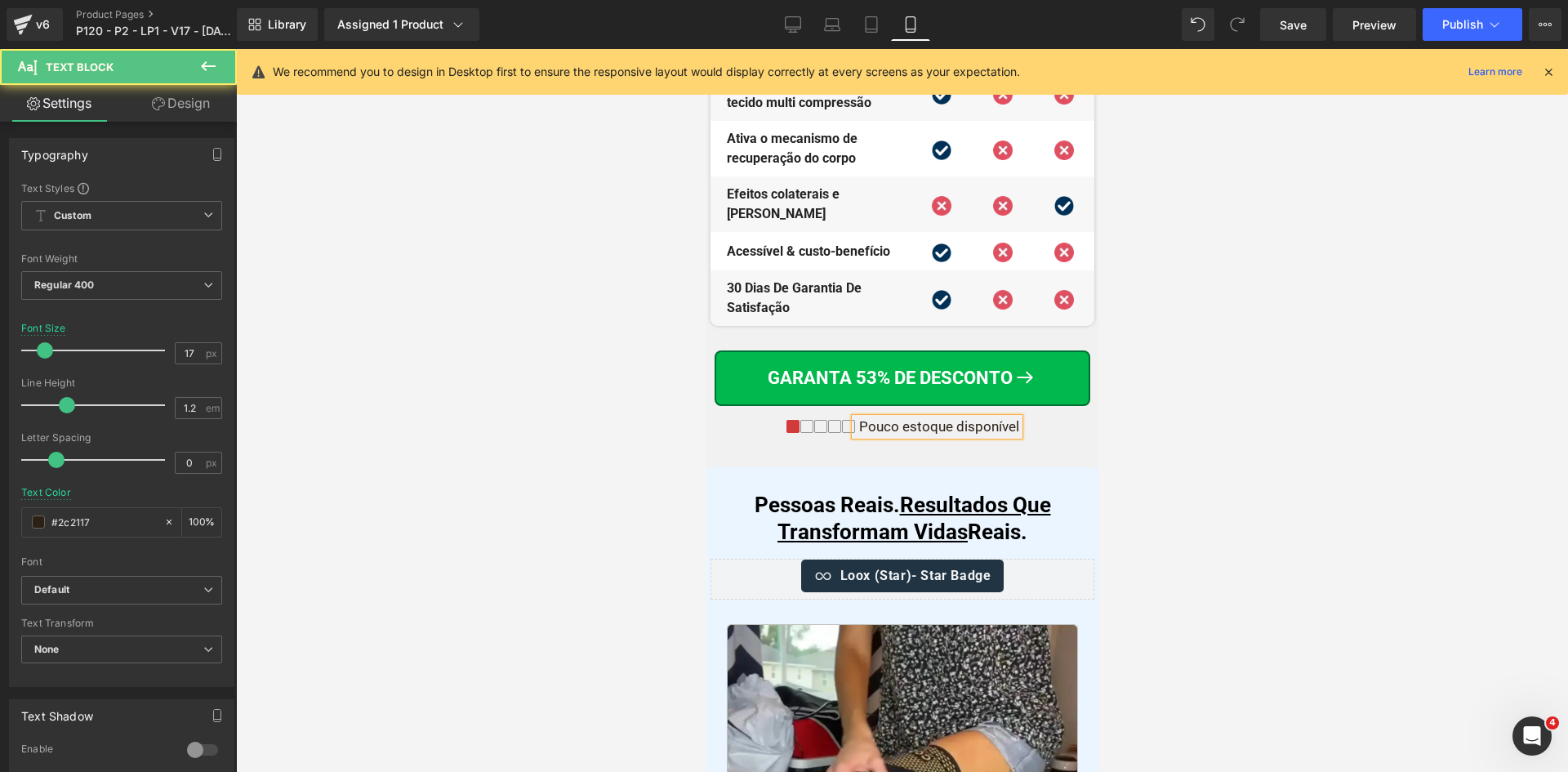
drag, startPoint x: 1687, startPoint y: 582, endPoint x: 980, endPoint y: 533, distance: 708.7
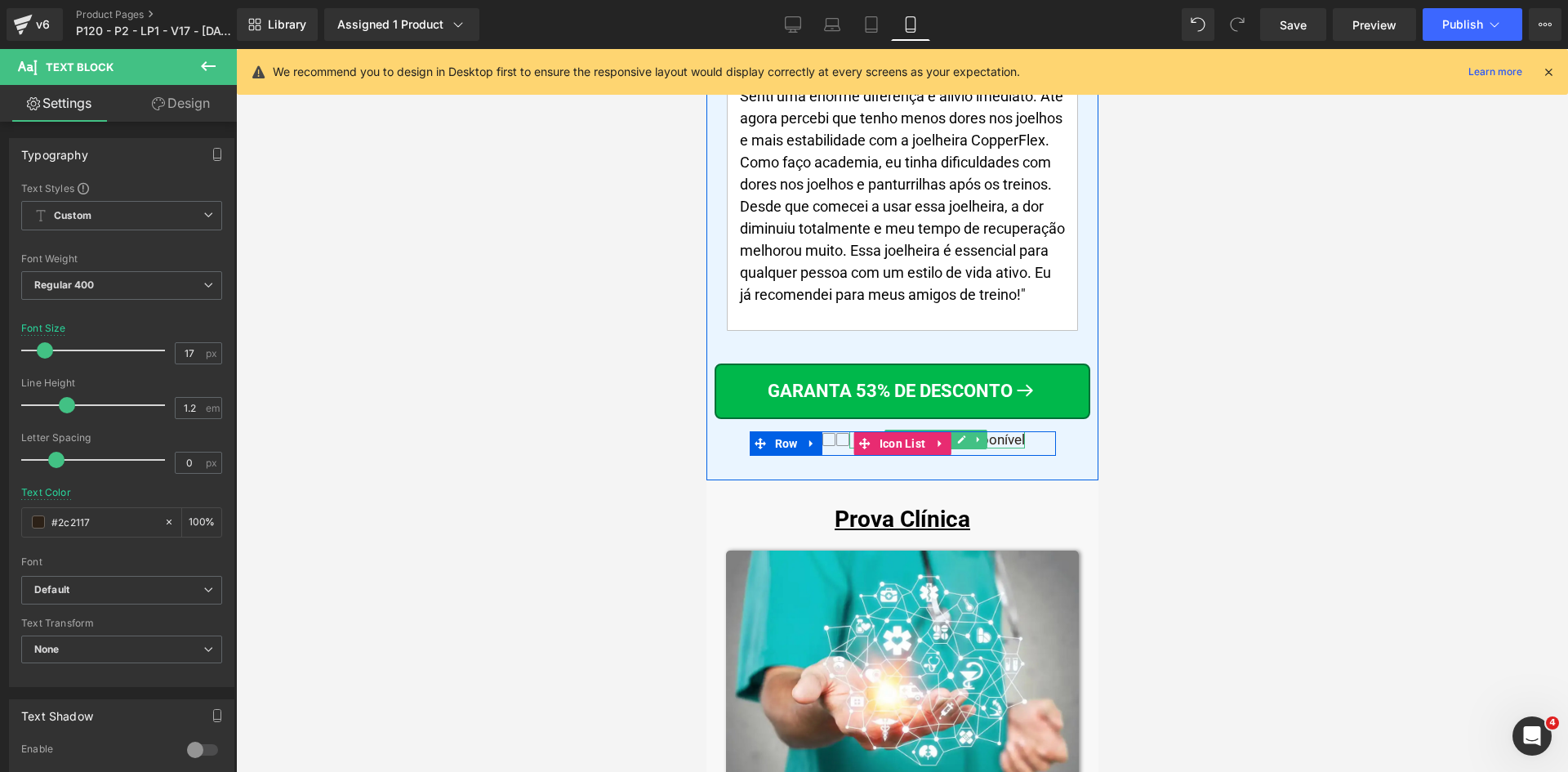
click at [997, 431] on div "Estoque limitado disponível" at bounding box center [936, 439] width 176 height 16
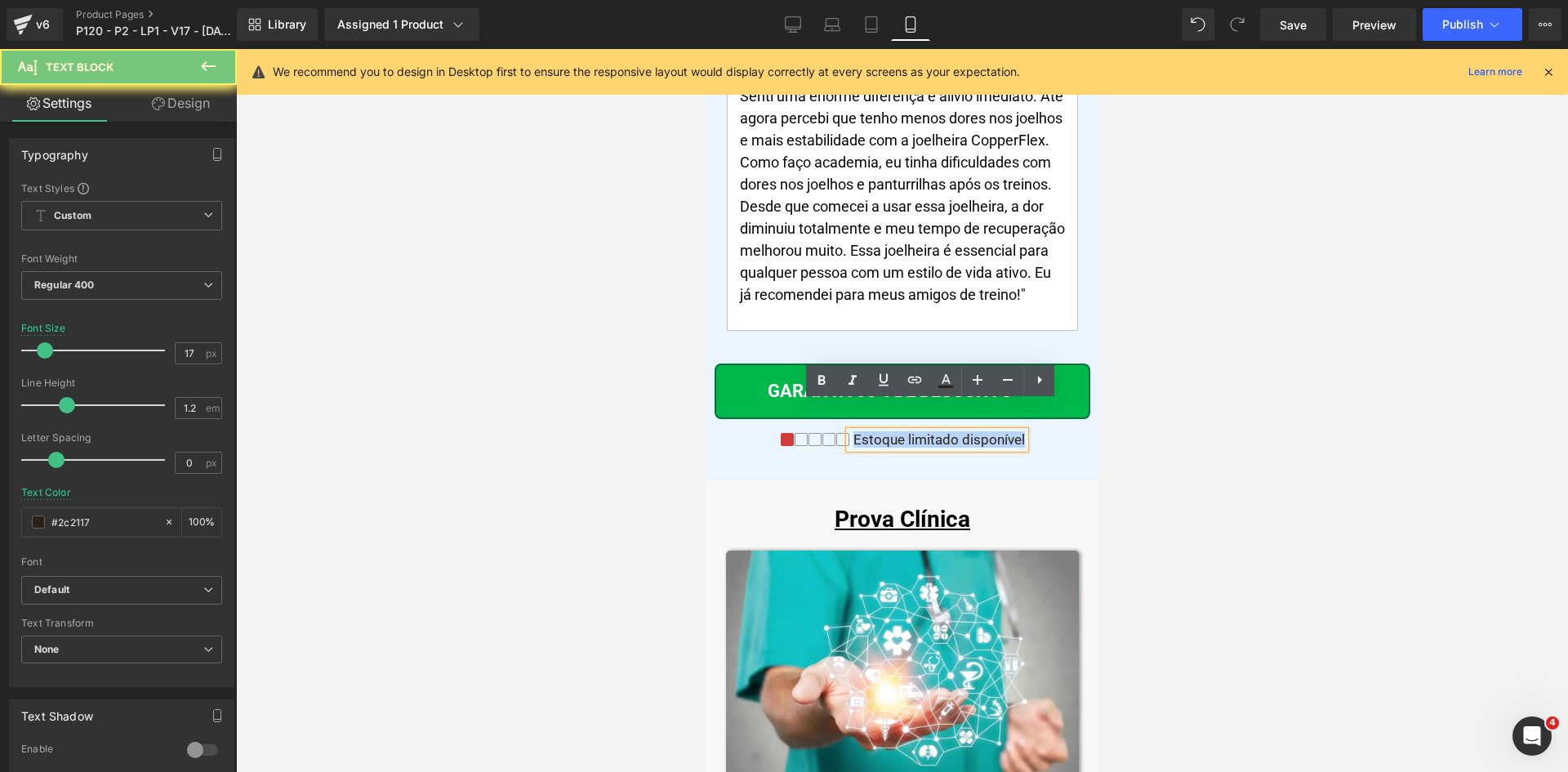
paste div
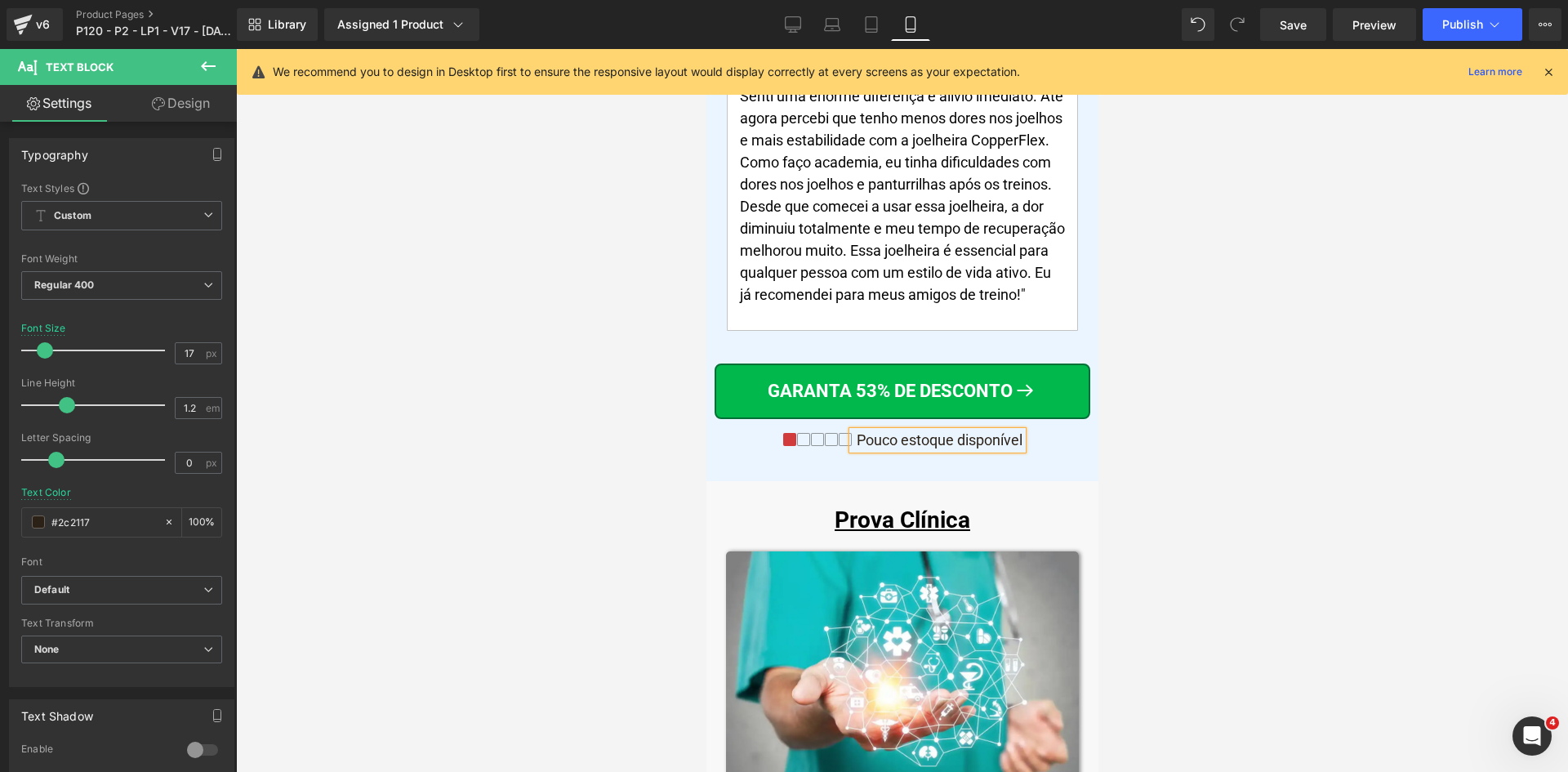
scroll to position [12980, 0]
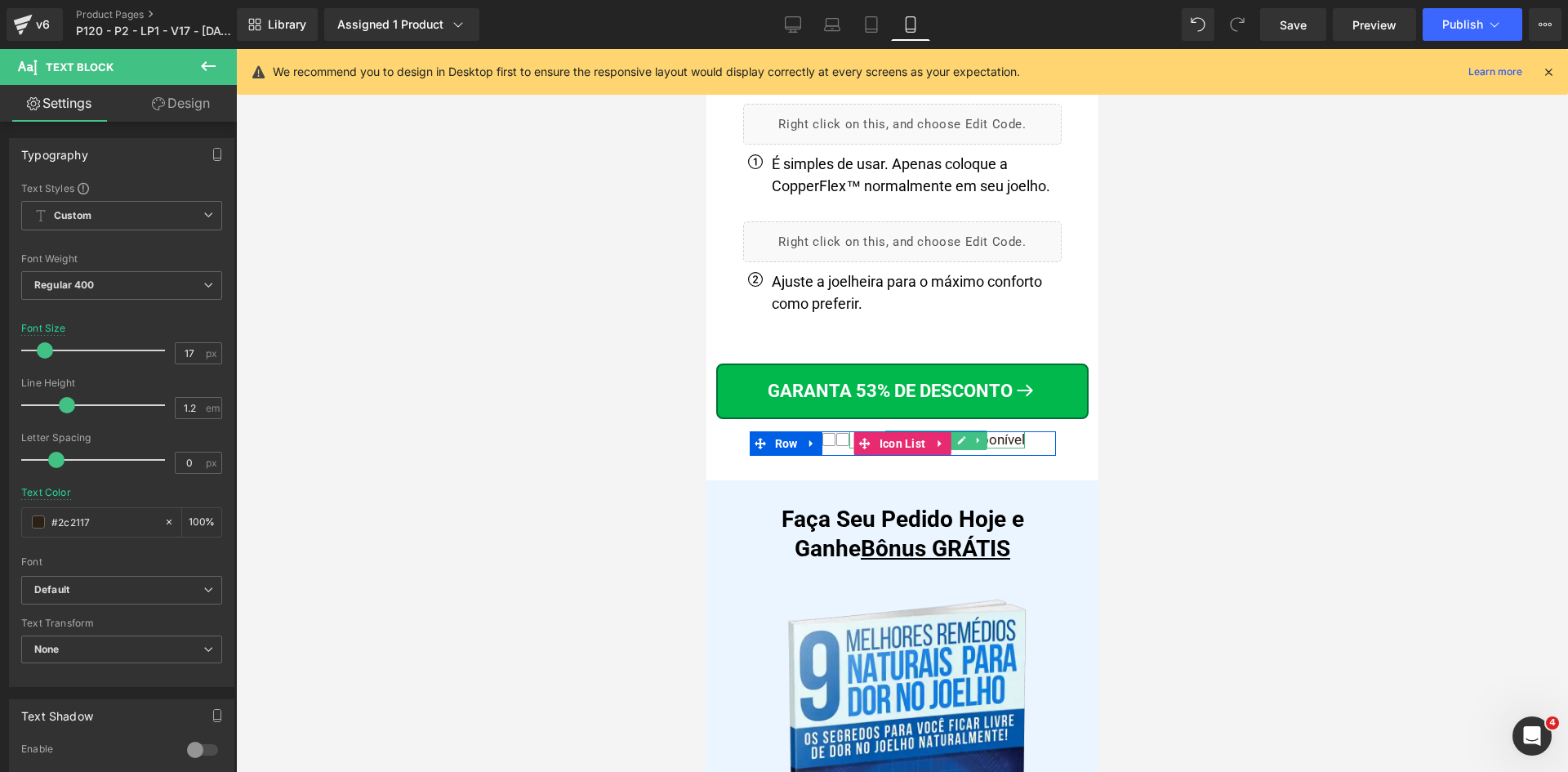
click at [998, 431] on div "Estoque limitado disponível" at bounding box center [936, 439] width 176 height 16
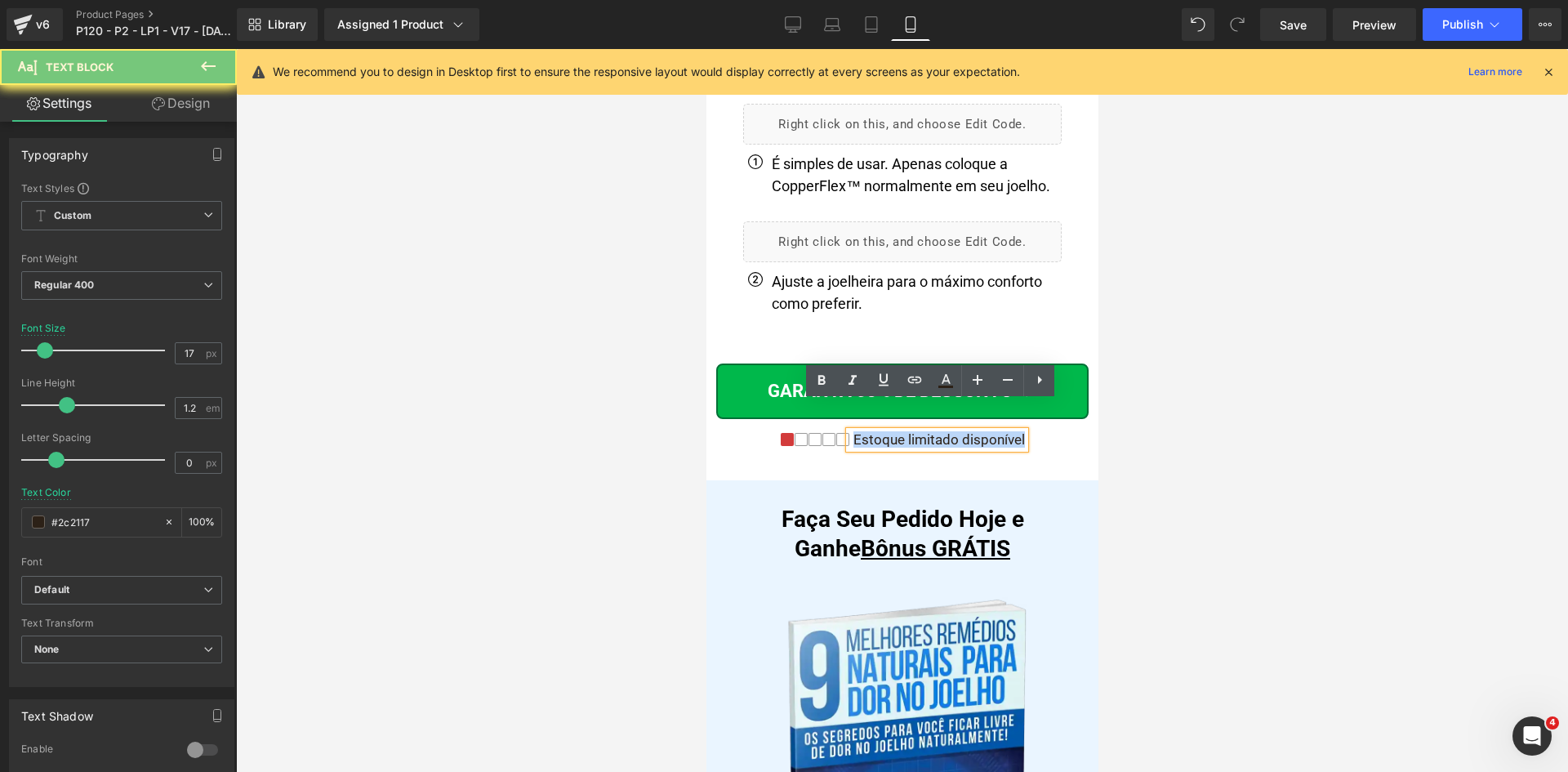
paste div
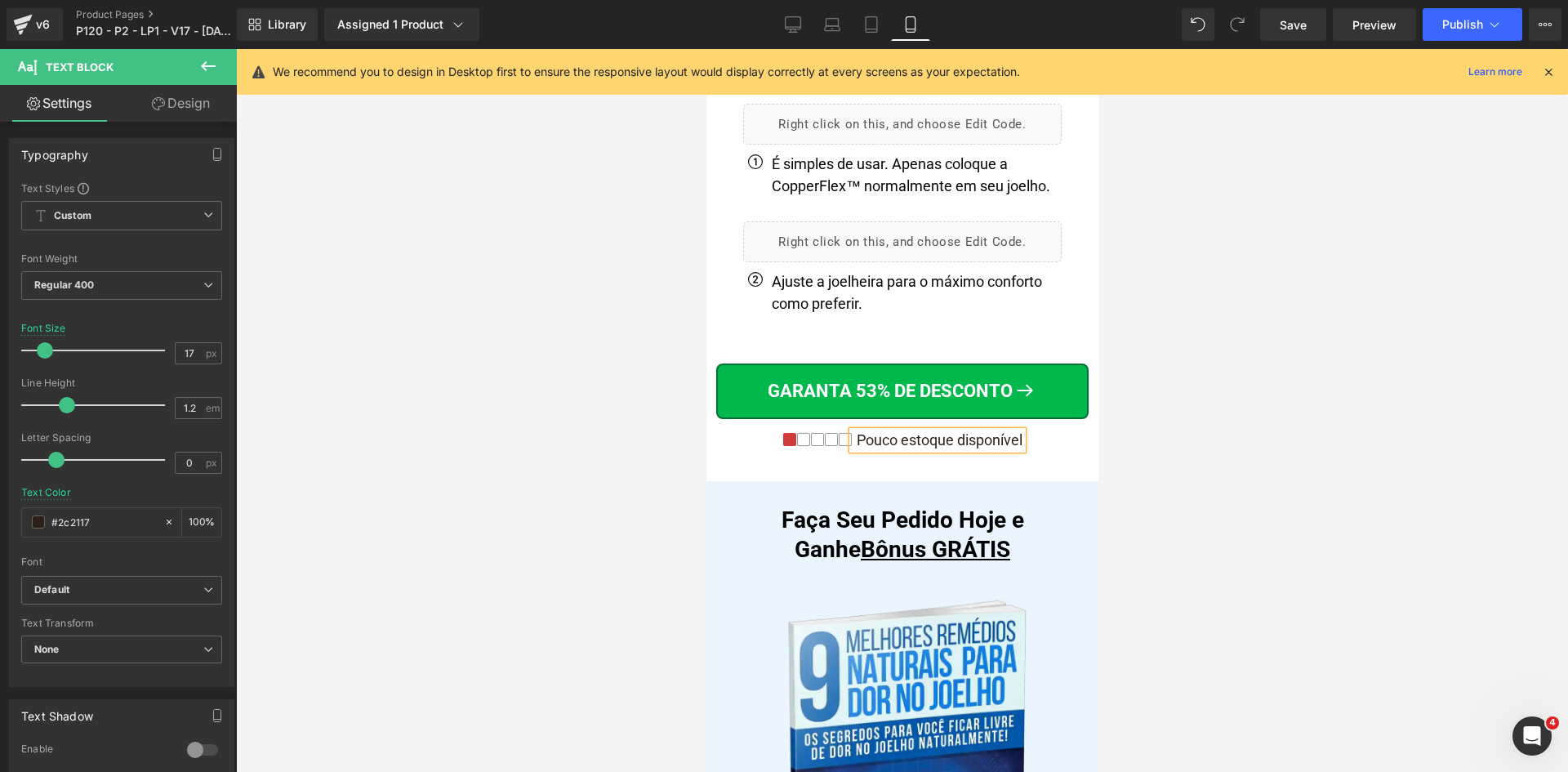
scroll to position [17272, 0]
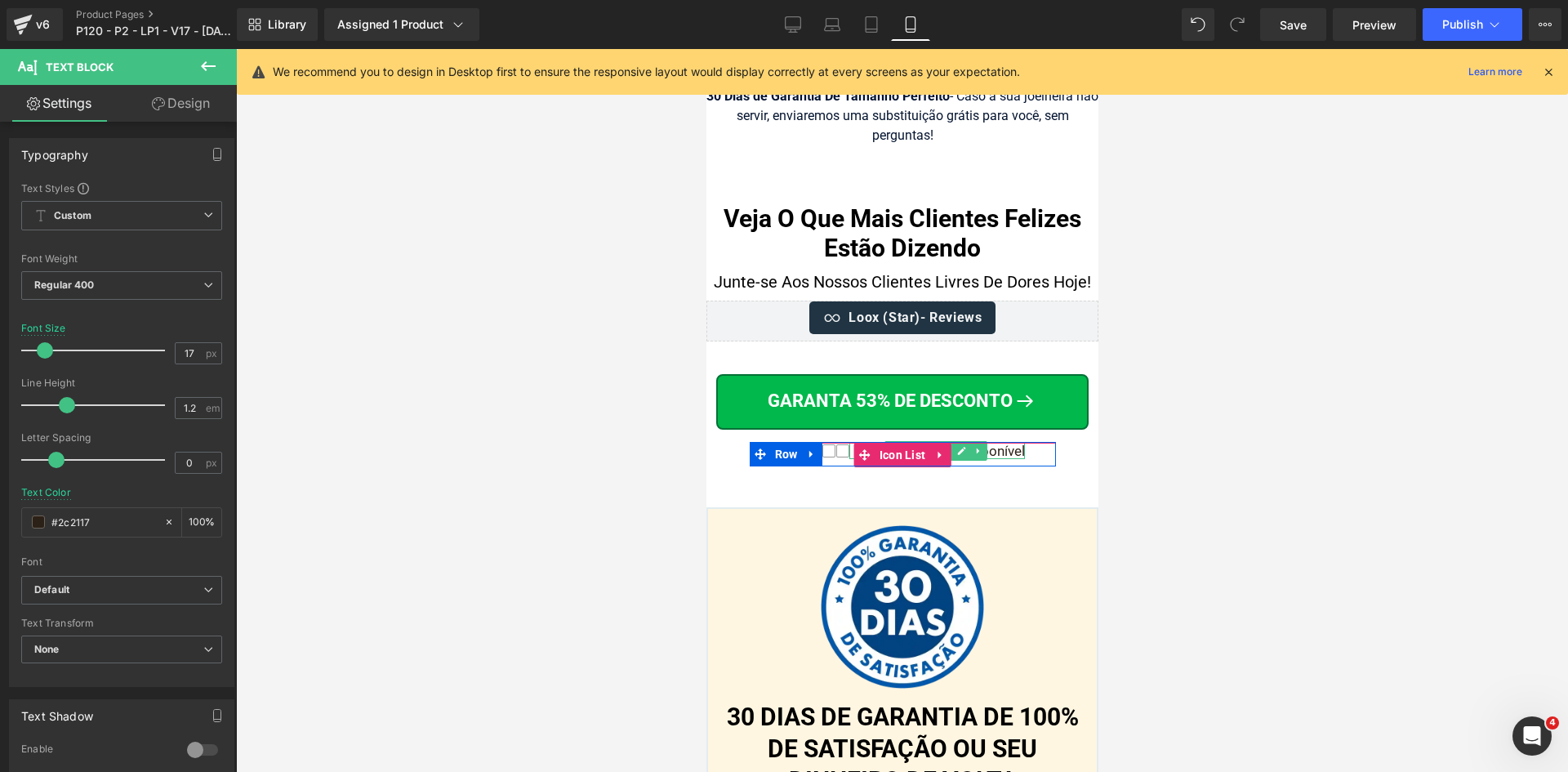
click at [1011, 443] on div "Estoque limitado disponível" at bounding box center [936, 451] width 176 height 16
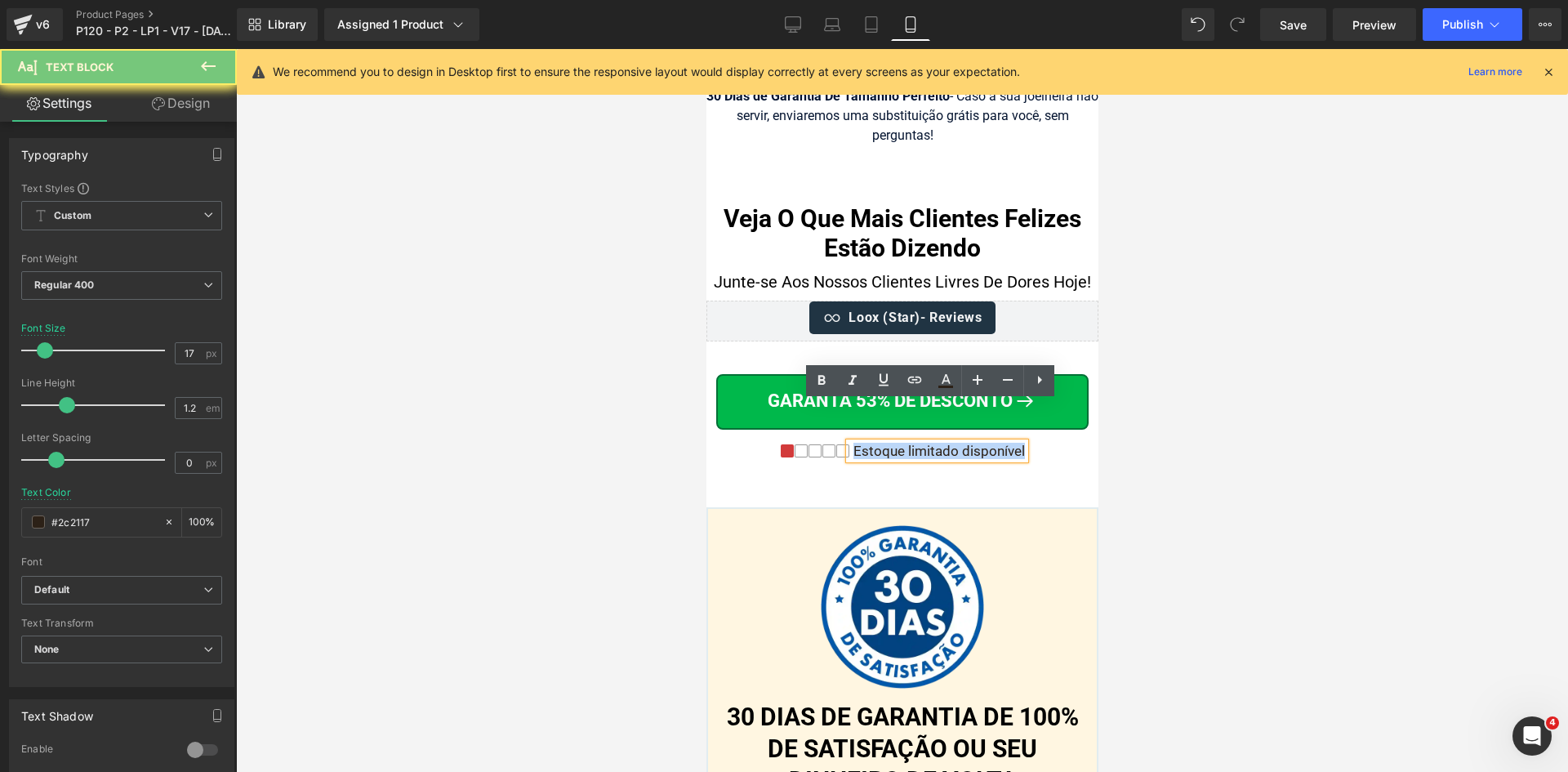
paste div
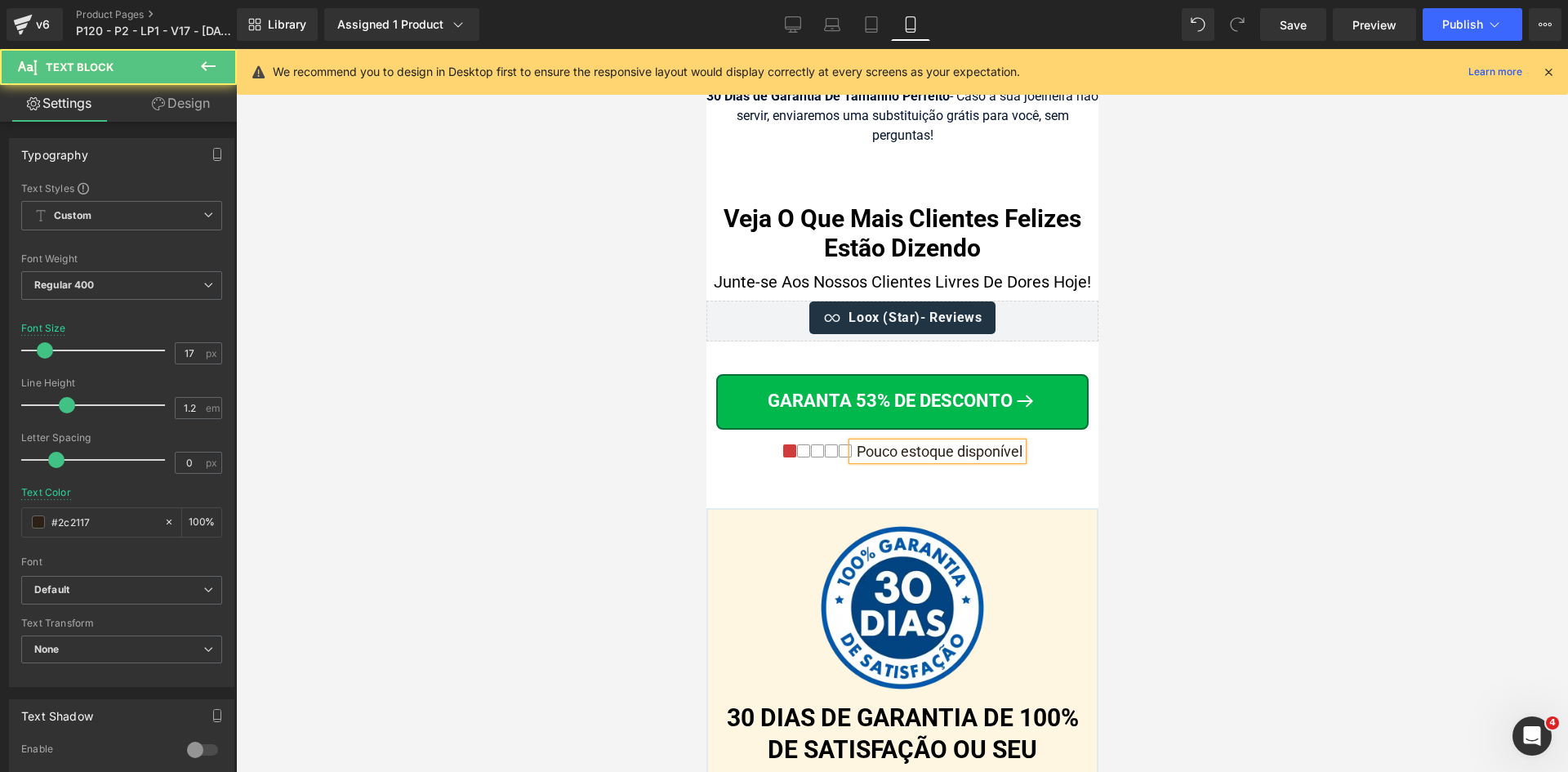
scroll to position [19579, 0]
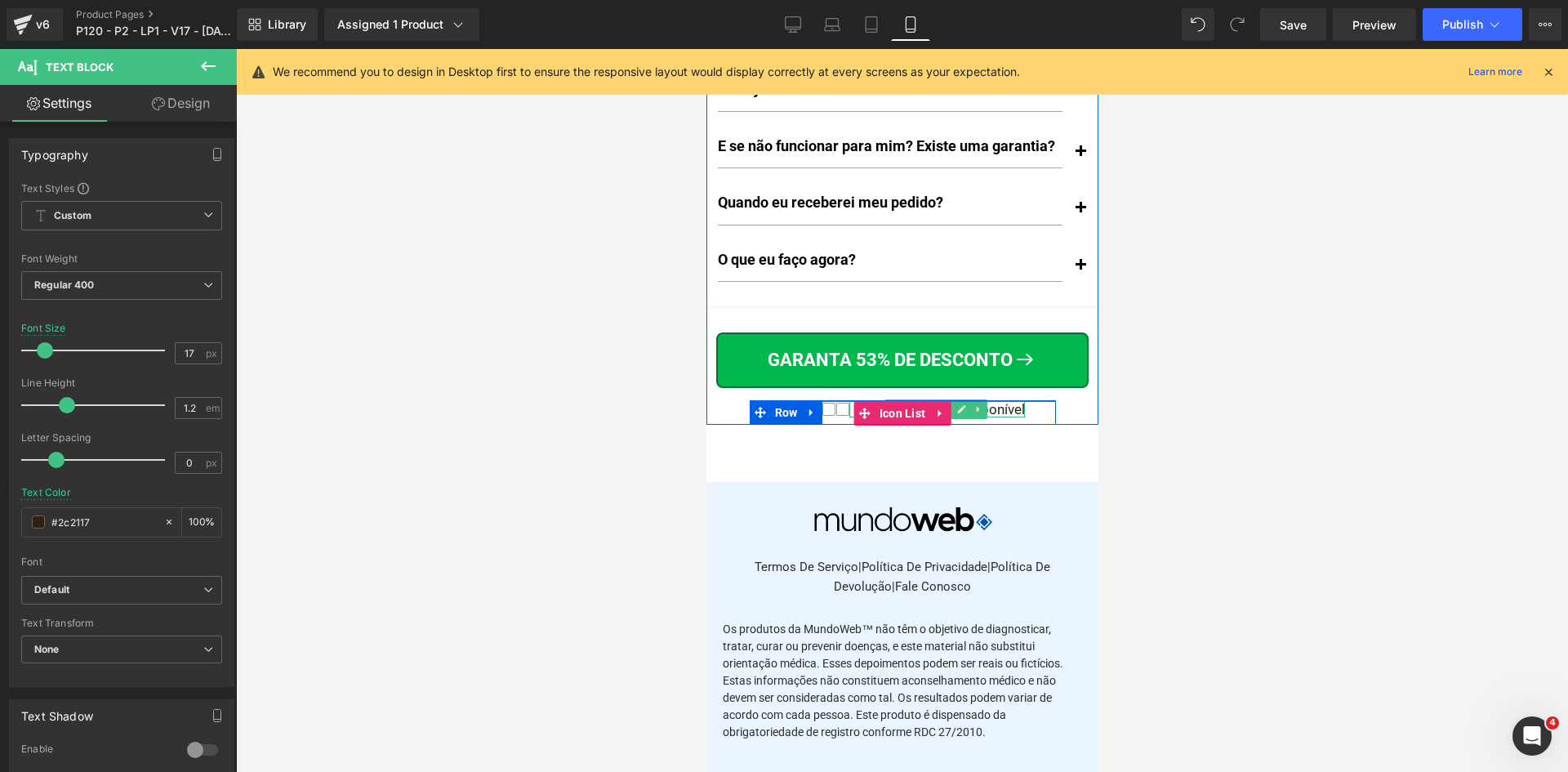
click at [1001, 412] on div "Estoque limitado disponível" at bounding box center [936, 409] width 176 height 16
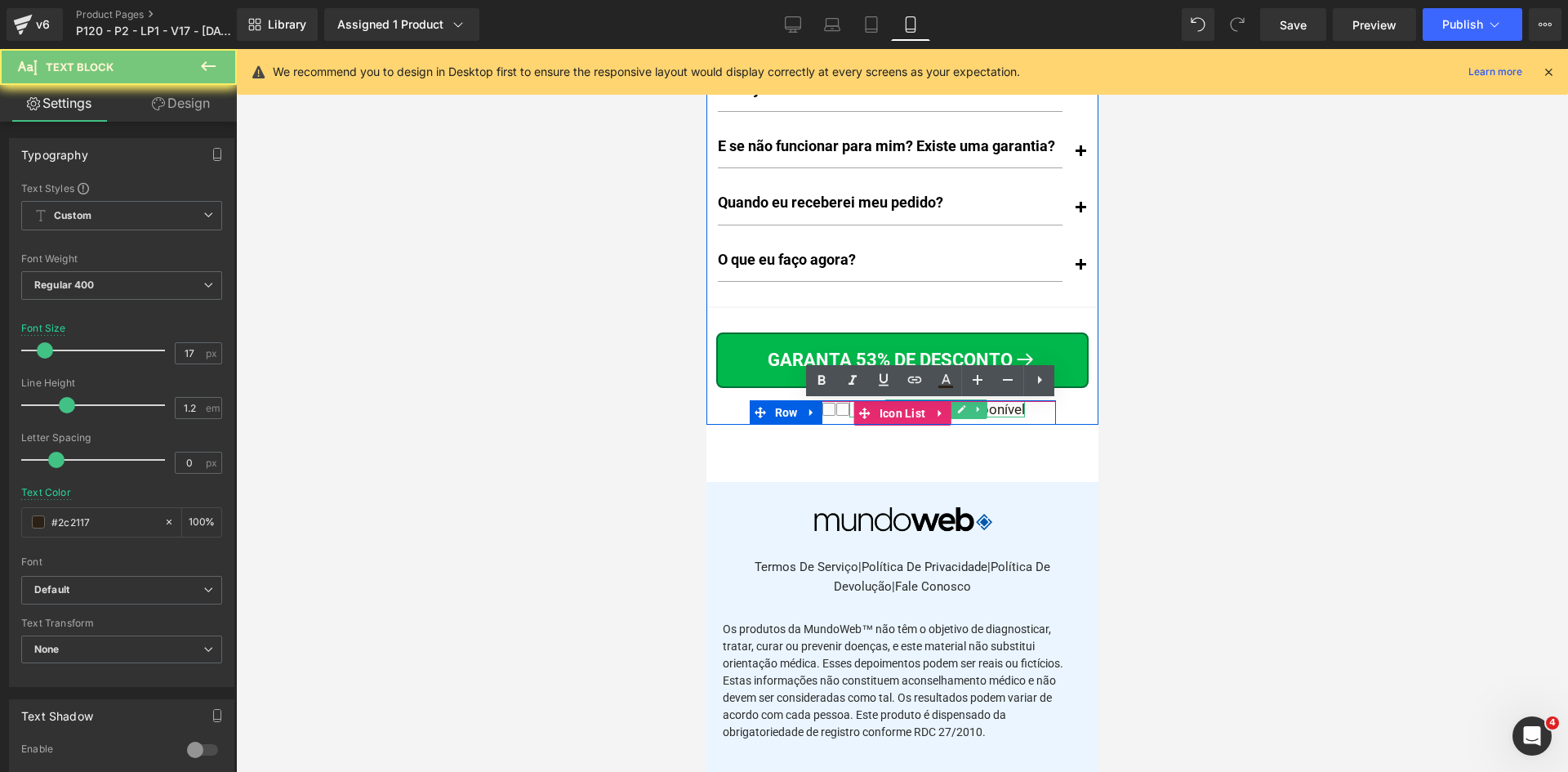
click at [1001, 412] on div "Estoque limitado disponível" at bounding box center [936, 409] width 176 height 16
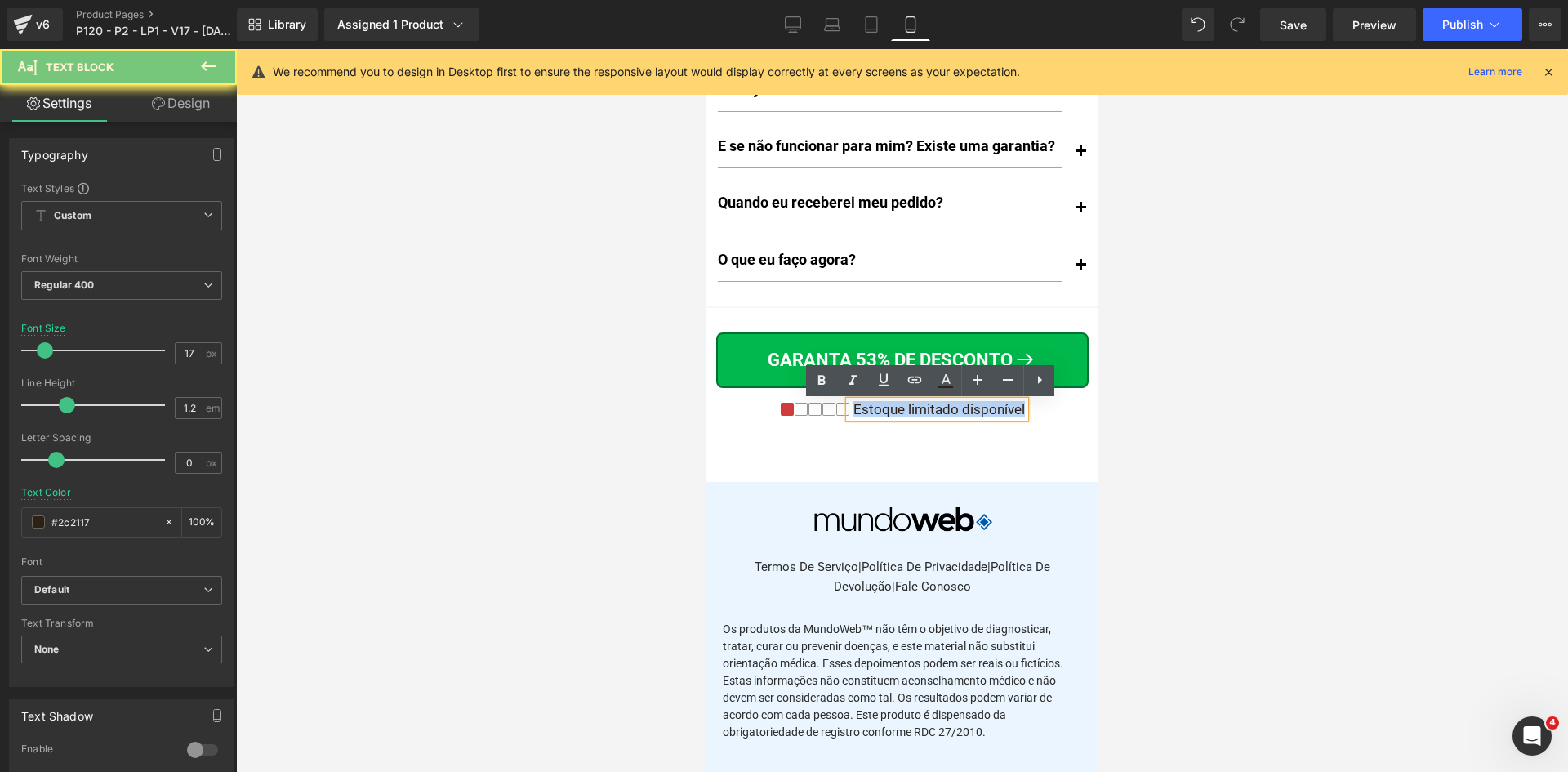
paste div
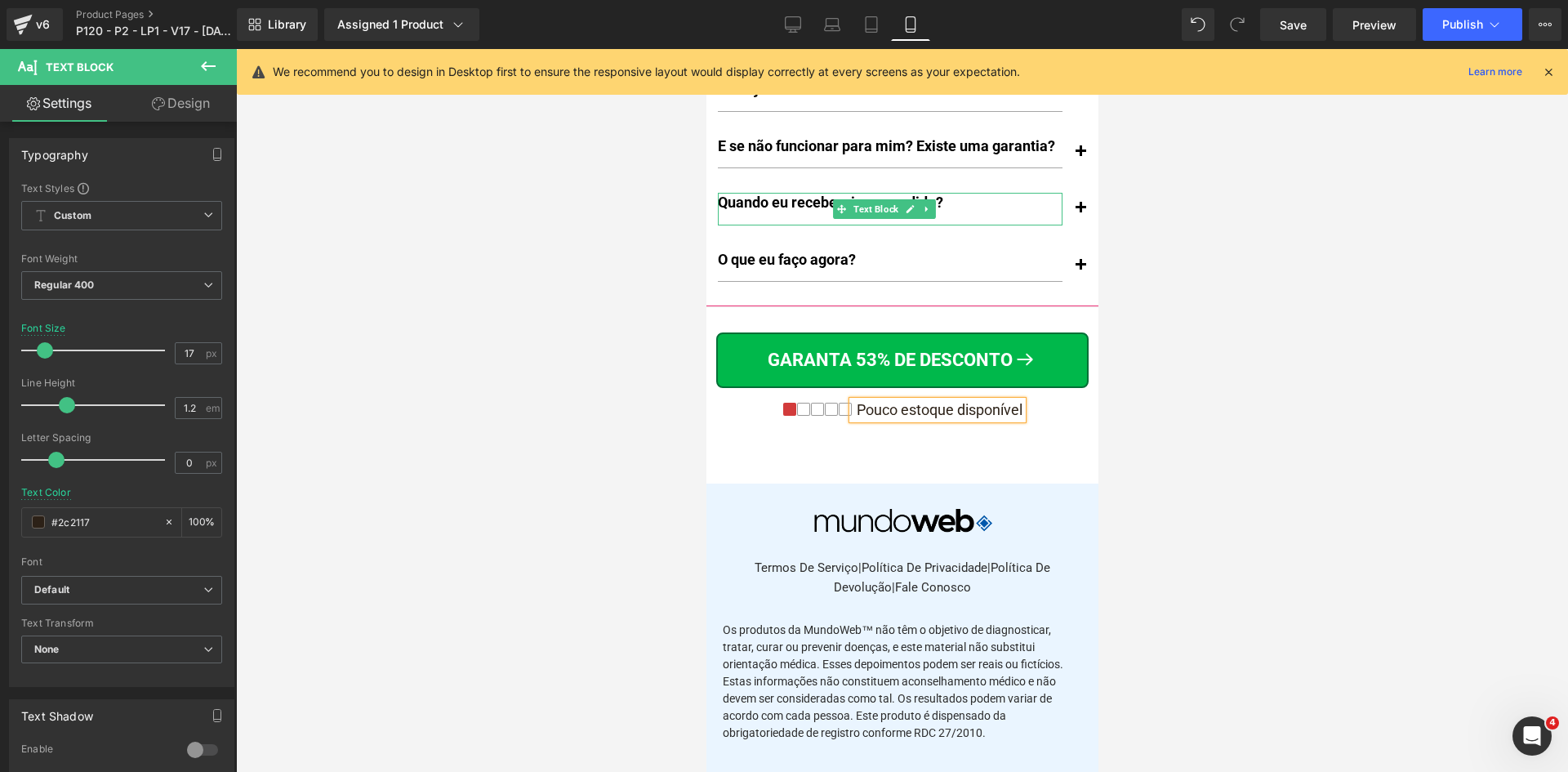
click at [964, 202] on p "Quando eu receberei meu pedido?" at bounding box center [889, 202] width 345 height 19
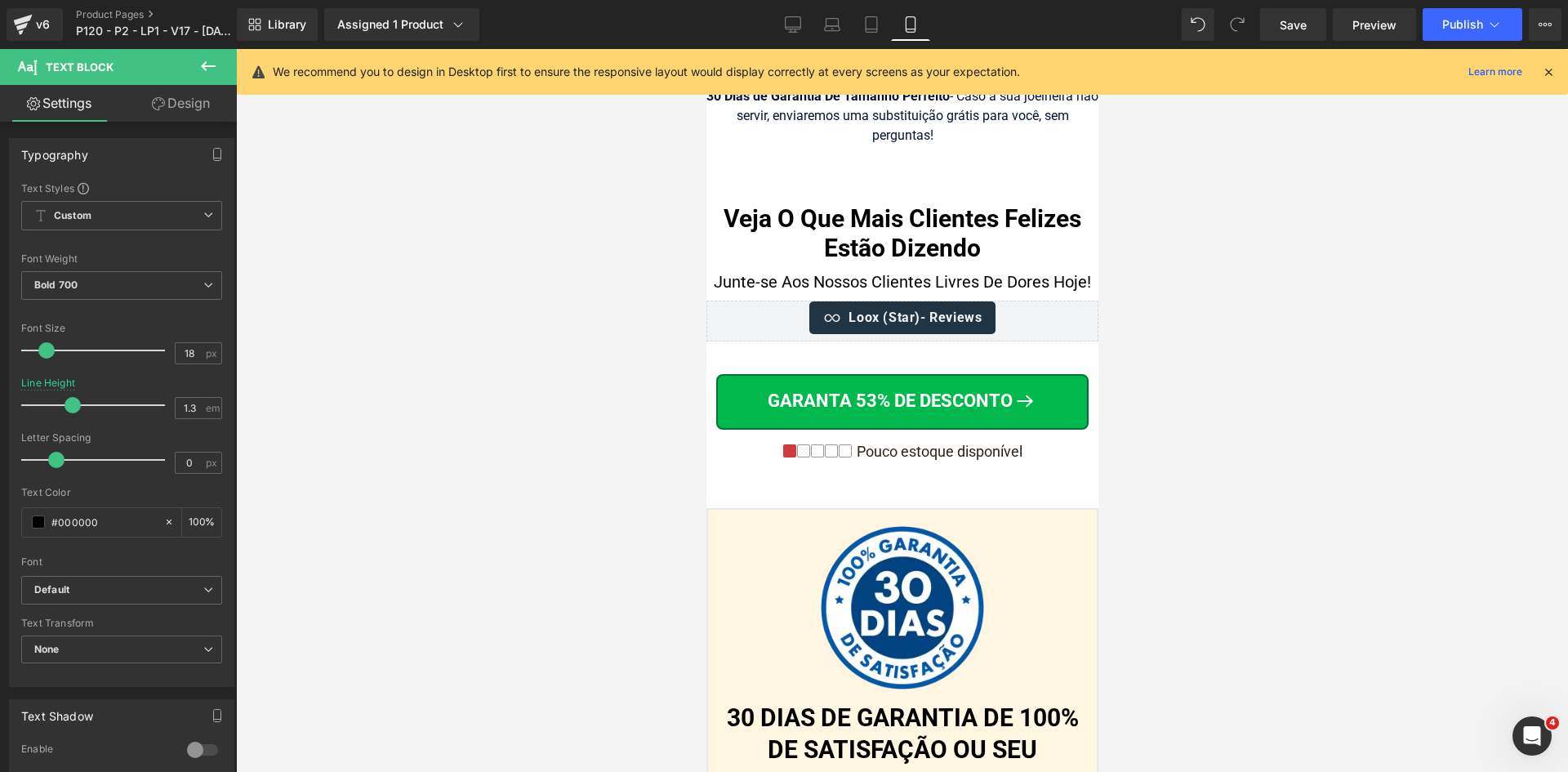
scroll to position [19598, 0]
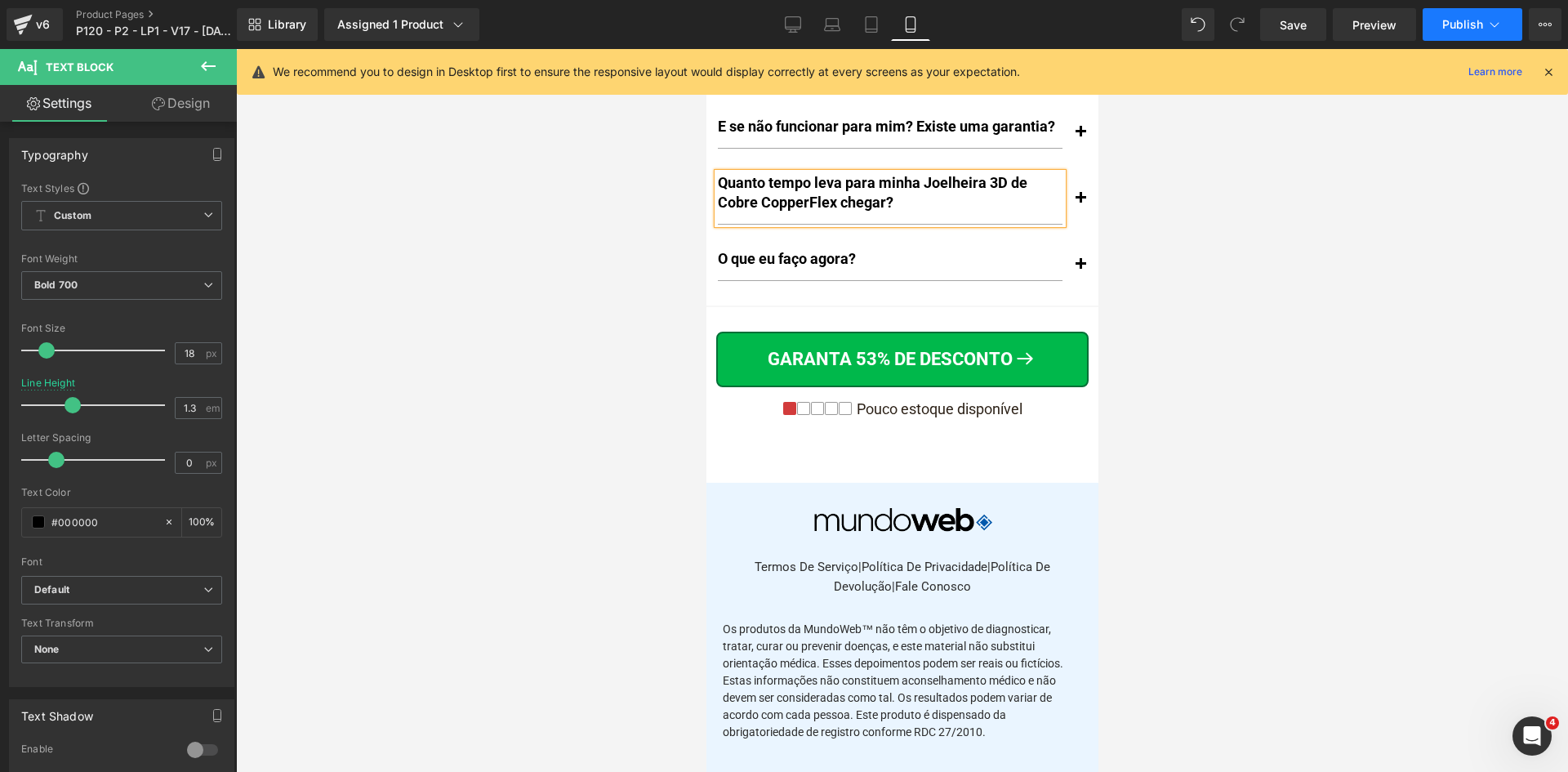
click at [1493, 25] on icon at bounding box center [1494, 24] width 16 height 16
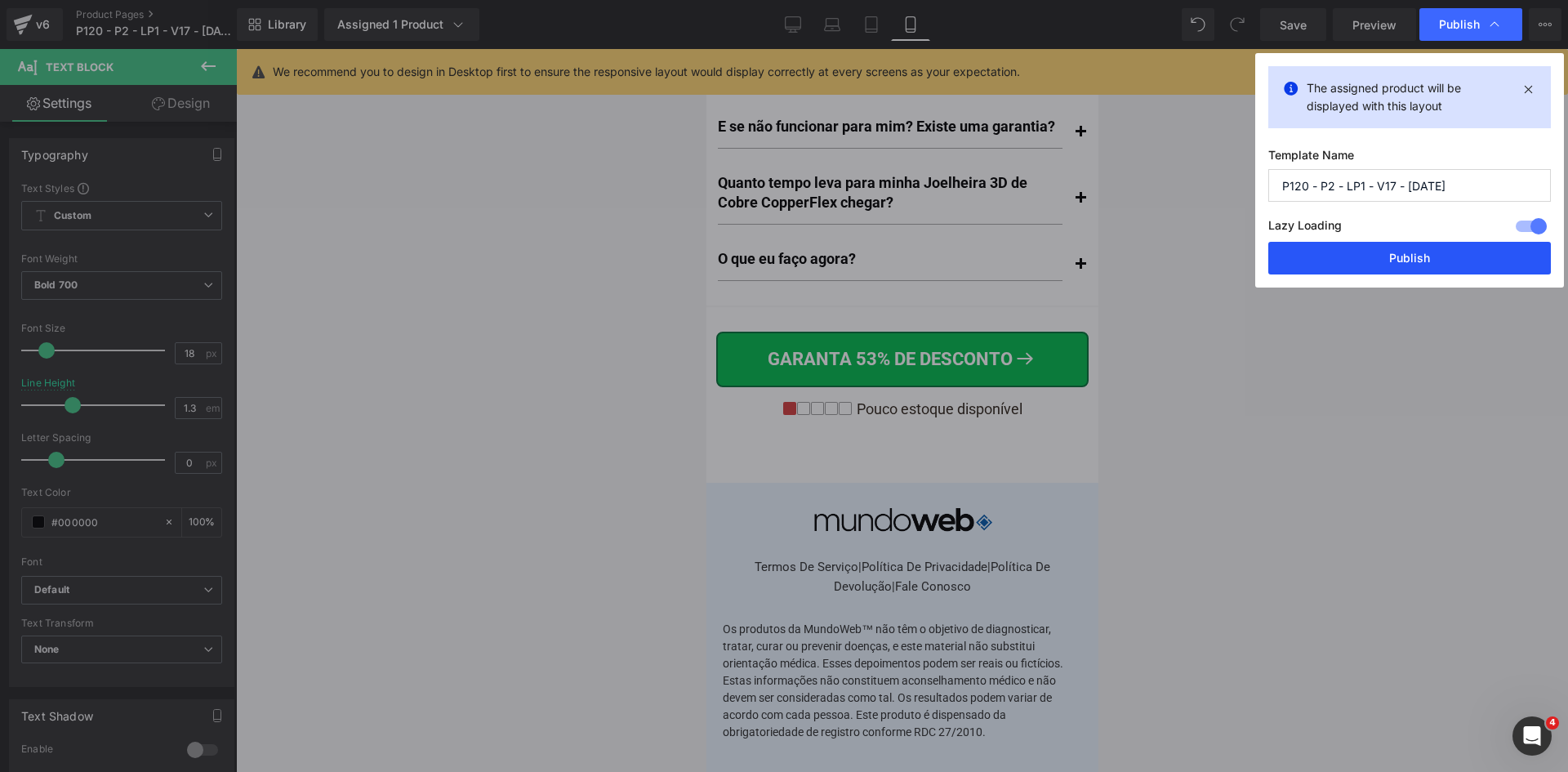
click at [1398, 259] on button "Publish" at bounding box center [1409, 258] width 282 height 33
